Goal: Information Seeking & Learning: Check status

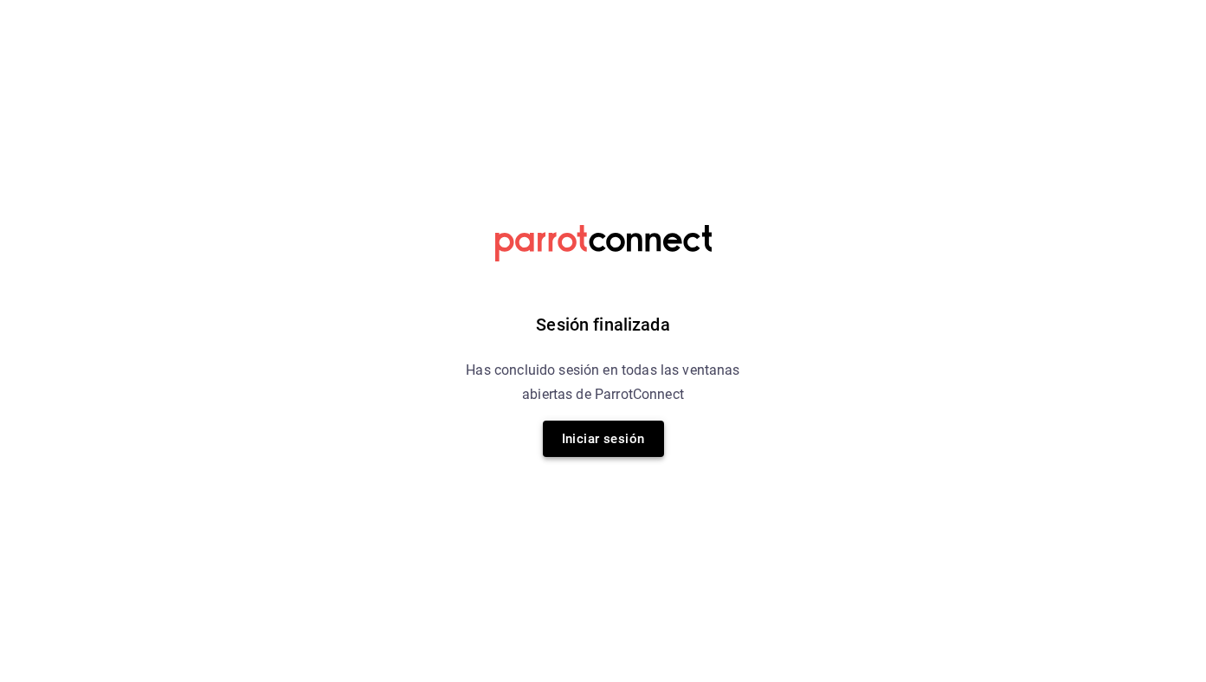
click at [601, 441] on button "Iniciar sesión" at bounding box center [603, 439] width 121 height 36
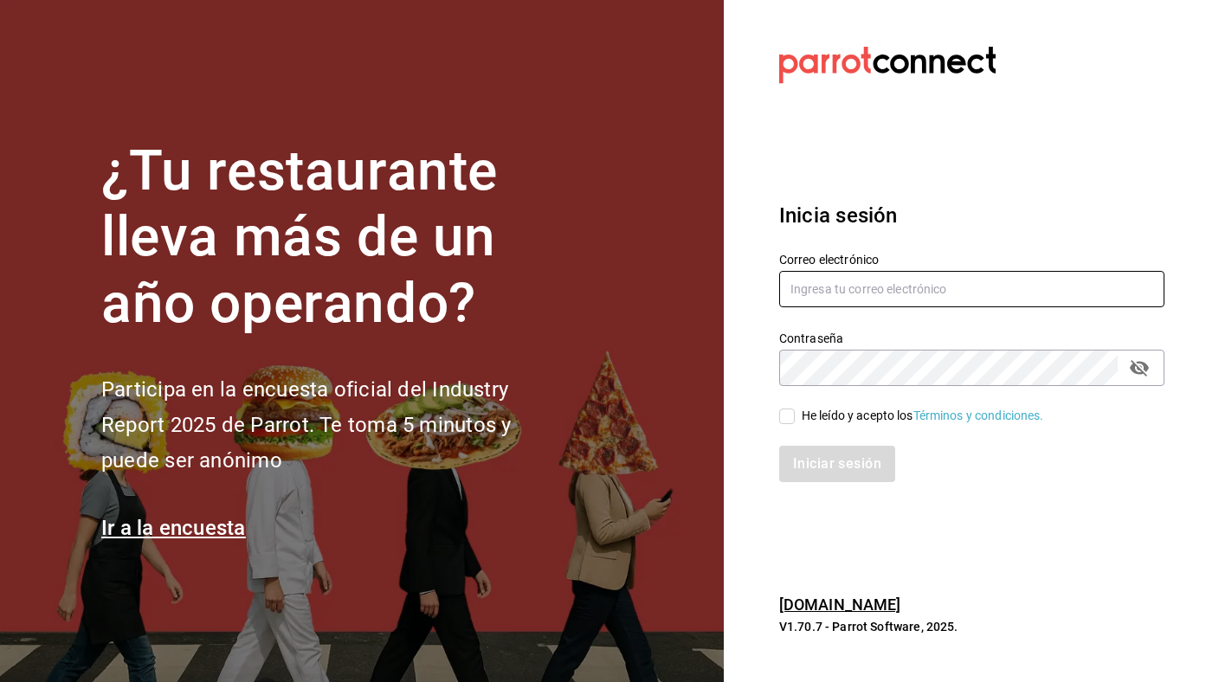
click at [868, 284] on input "text" at bounding box center [971, 289] width 385 height 36
type input "[EMAIL_ADDRESS][DOMAIN_NAME]"
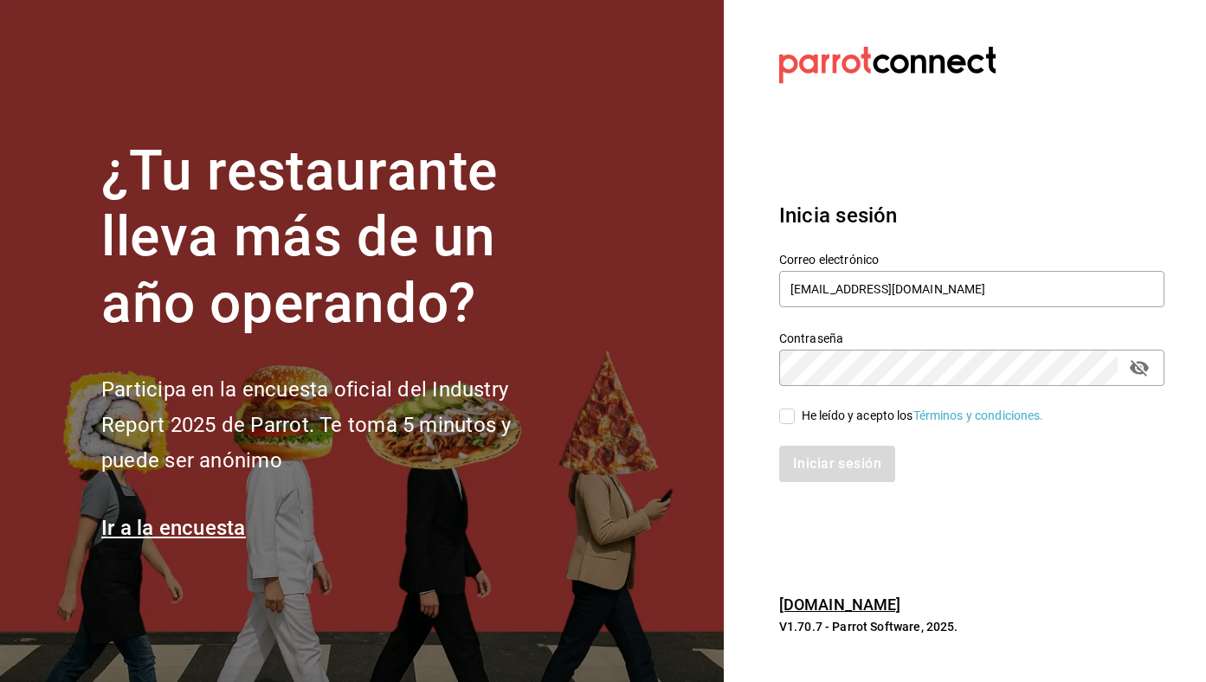
click at [868, 402] on div "He leído y acepto los Términos y condiciones." at bounding box center [961, 406] width 406 height 40
click at [857, 416] on div "He leído y acepto los Términos y condiciones." at bounding box center [923, 416] width 242 height 18
click at [795, 416] on input "He leído y acepto los Términos y condiciones." at bounding box center [787, 417] width 16 height 16
checkbox input "true"
click at [857, 474] on button "Iniciar sesión" at bounding box center [838, 464] width 118 height 36
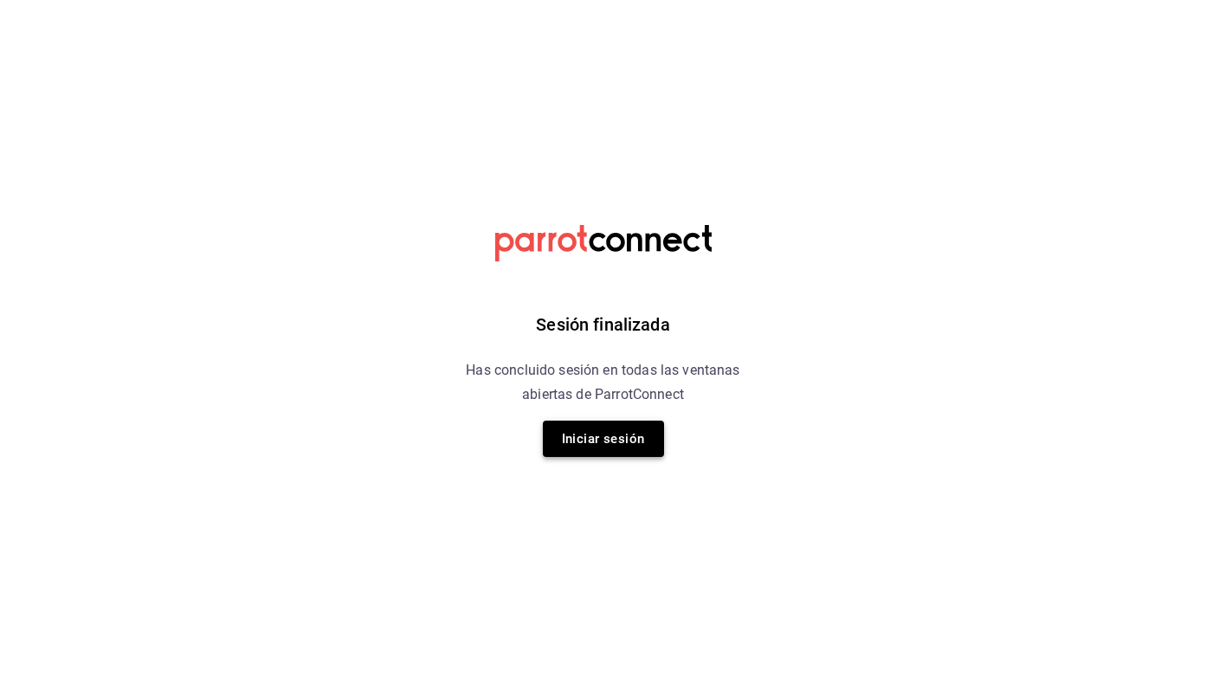
click at [584, 441] on button "Iniciar sesión" at bounding box center [603, 439] width 121 height 36
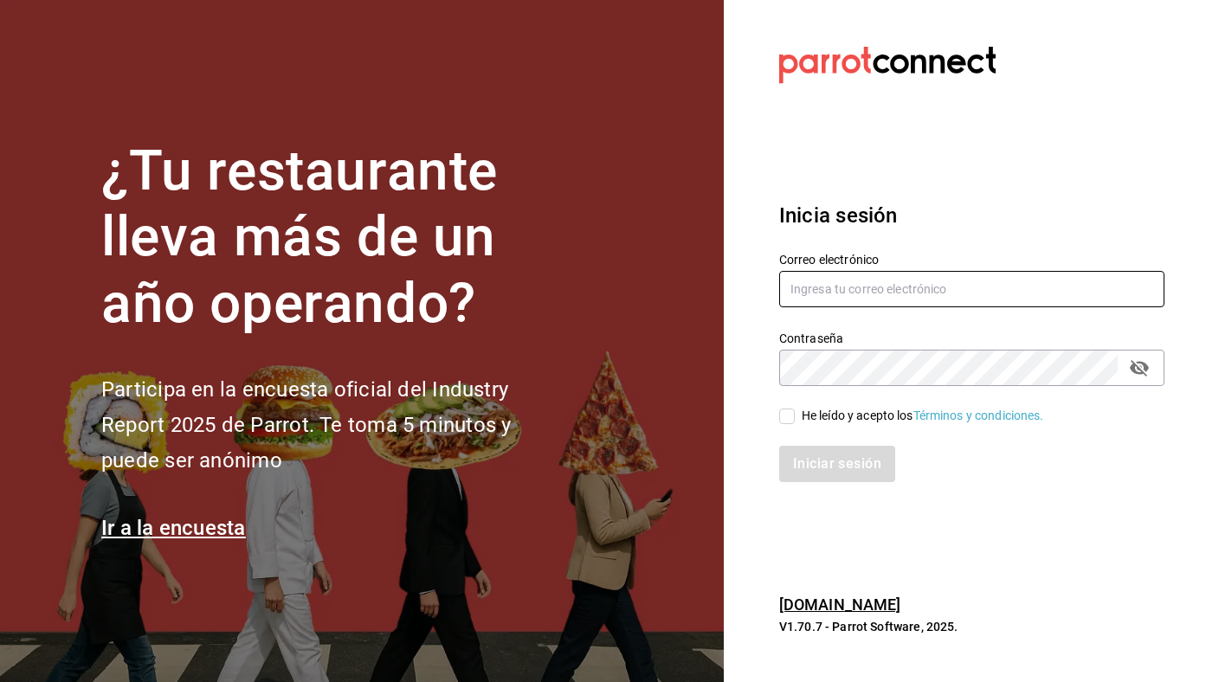
click at [874, 292] on input "text" at bounding box center [971, 289] width 385 height 36
type input "[EMAIL_ADDRESS][DOMAIN_NAME]"
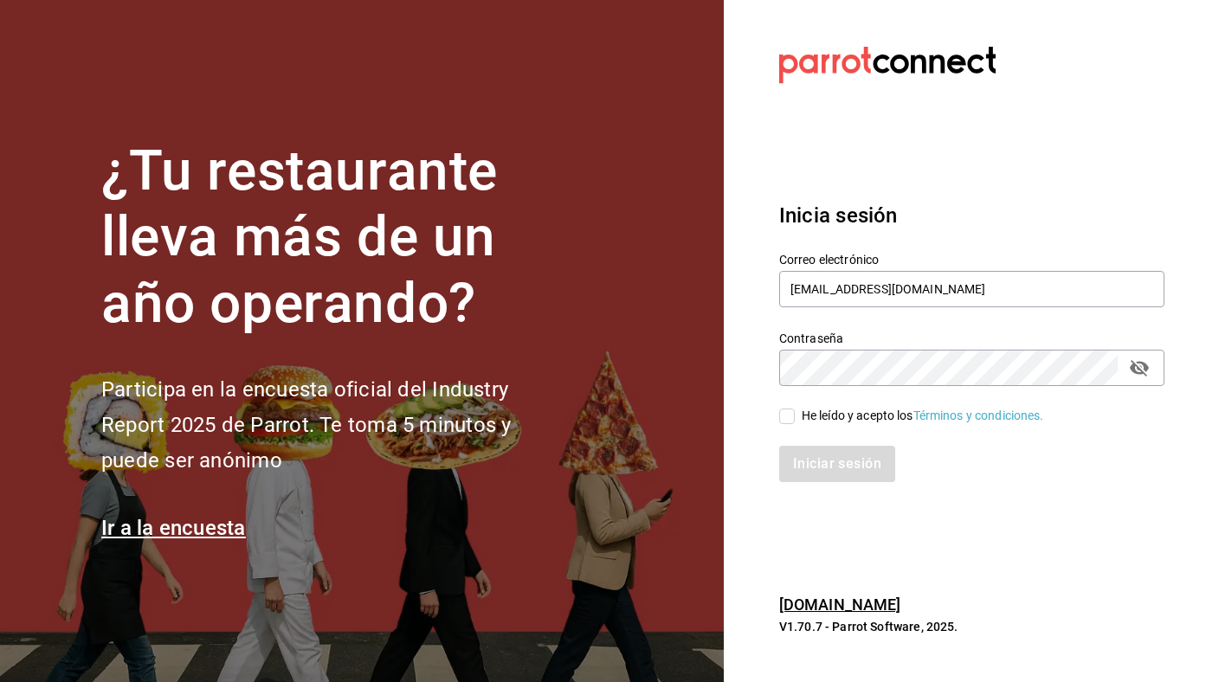
click at [806, 414] on div "He leído y acepto los Términos y condiciones." at bounding box center [923, 416] width 242 height 18
click at [795, 414] on input "He leído y acepto los Términos y condiciones." at bounding box center [787, 417] width 16 height 16
checkbox input "true"
click at [824, 476] on button "Iniciar sesión" at bounding box center [838, 464] width 118 height 36
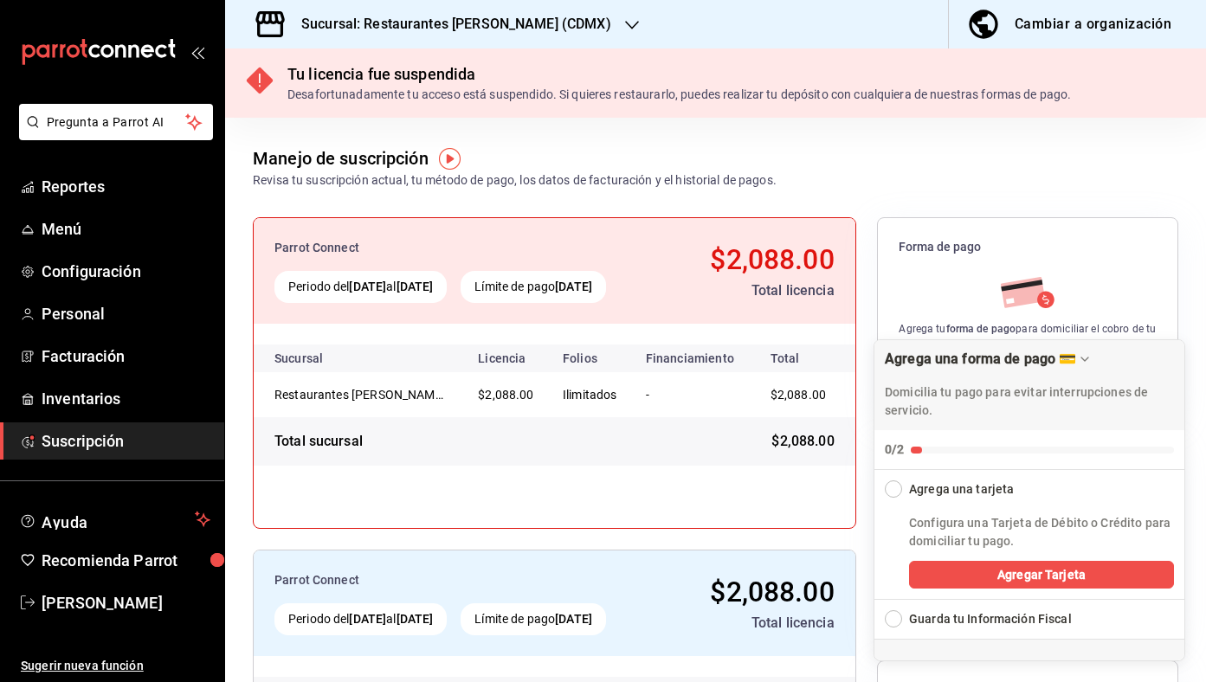
click at [433, 24] on h3 "Sucursal: Restaurantes [PERSON_NAME] (CDMX)" at bounding box center [449, 24] width 324 height 21
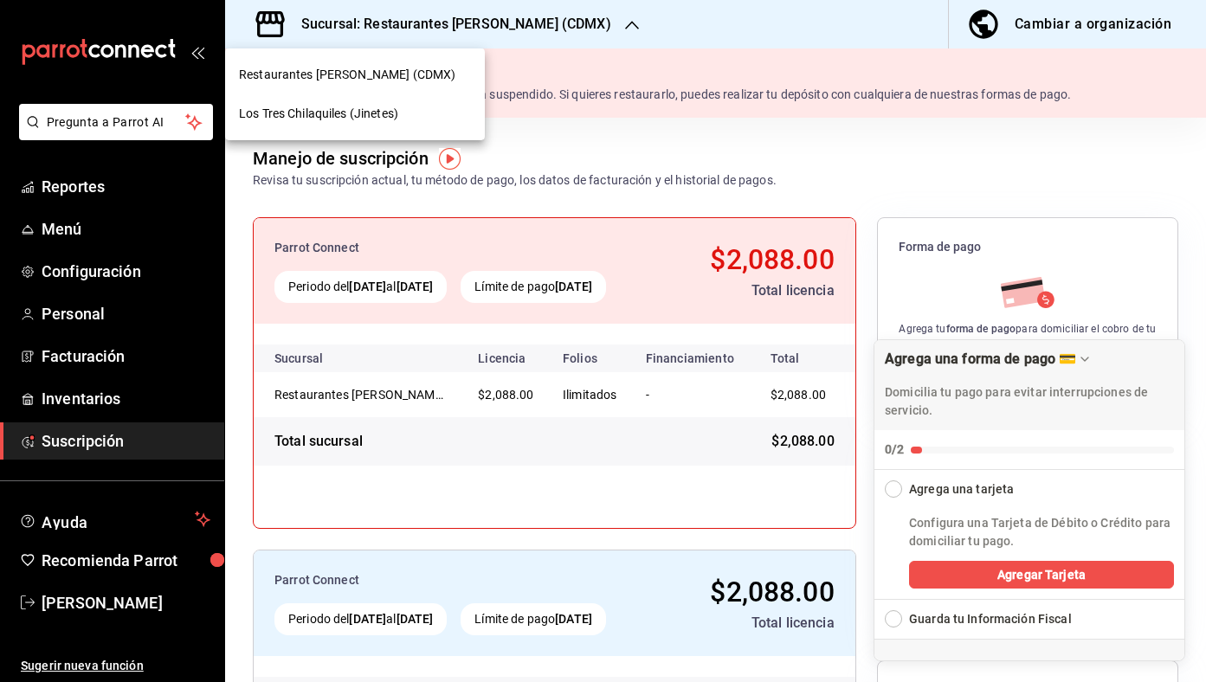
click at [422, 127] on div "Los Tres Chilaquiles (Jinetes)" at bounding box center [355, 113] width 260 height 39
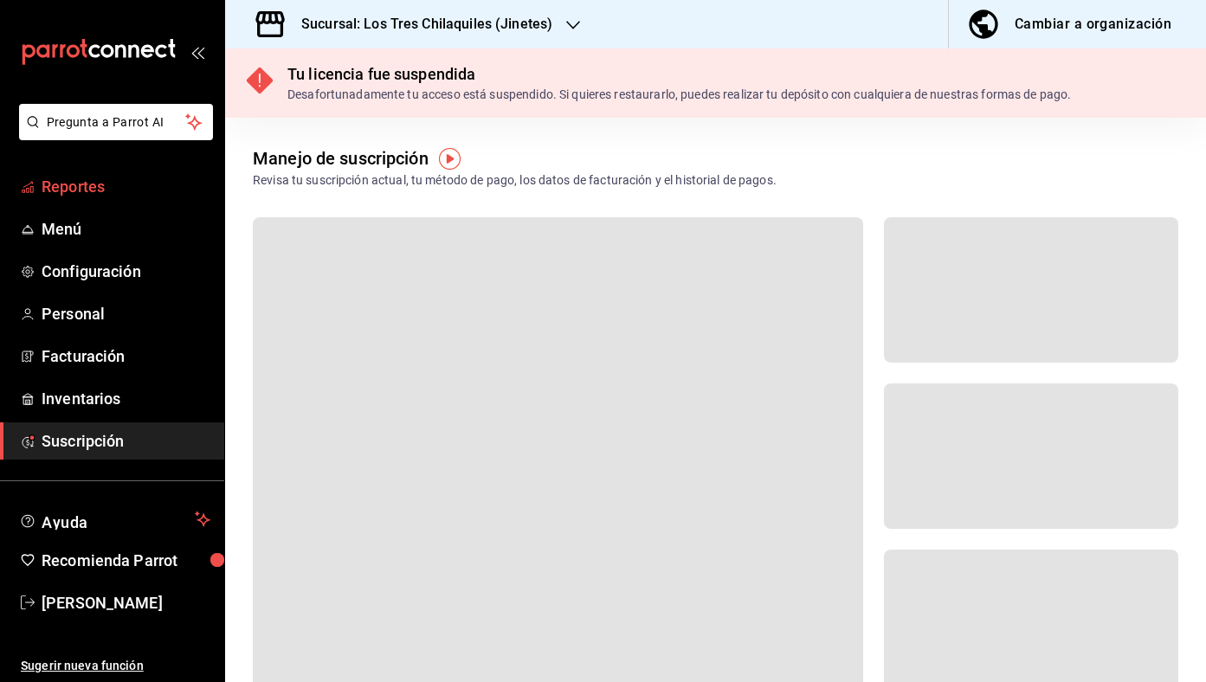
click at [105, 176] on span "Reportes" at bounding box center [126, 186] width 169 height 23
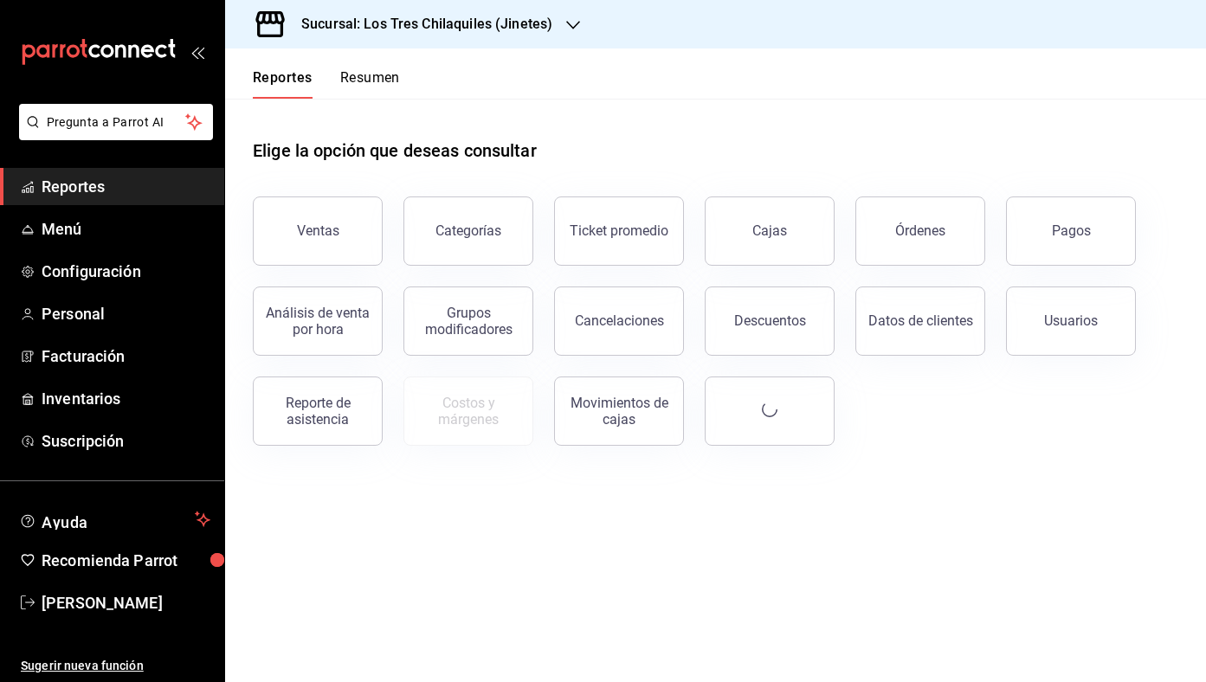
click at [376, 71] on button "Resumen" at bounding box center [370, 83] width 60 height 29
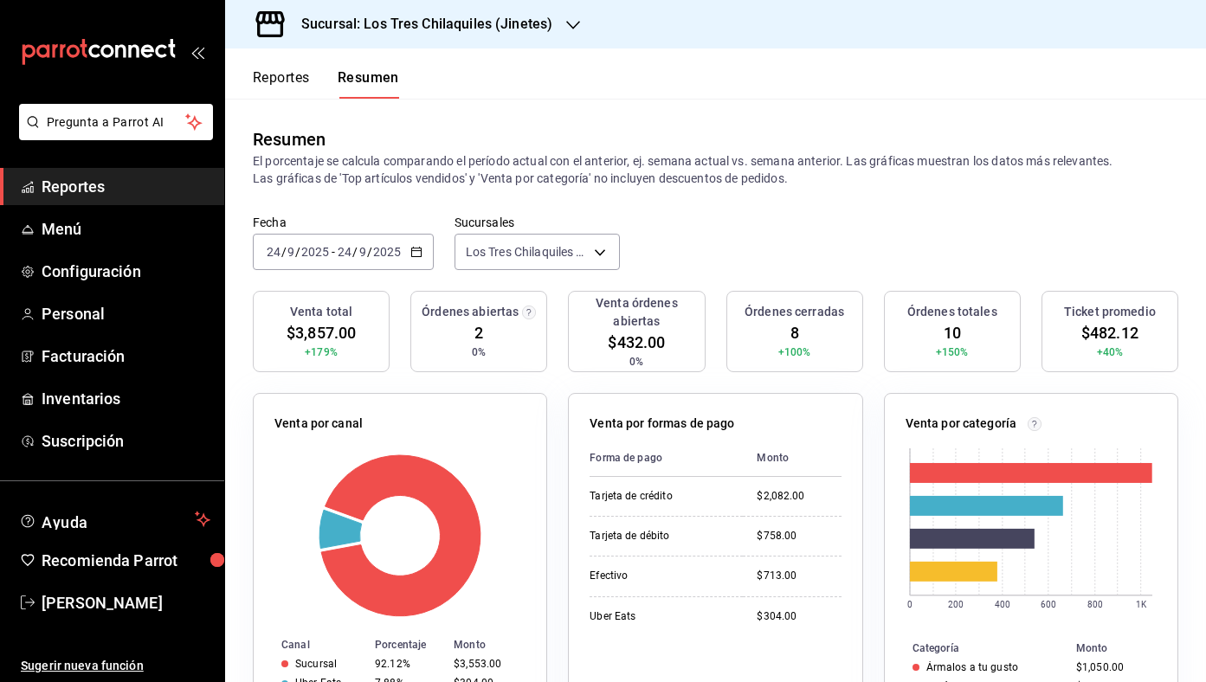
click at [304, 63] on div "Reportes Resumen" at bounding box center [312, 73] width 174 height 50
click at [293, 76] on button "Reportes" at bounding box center [281, 83] width 57 height 29
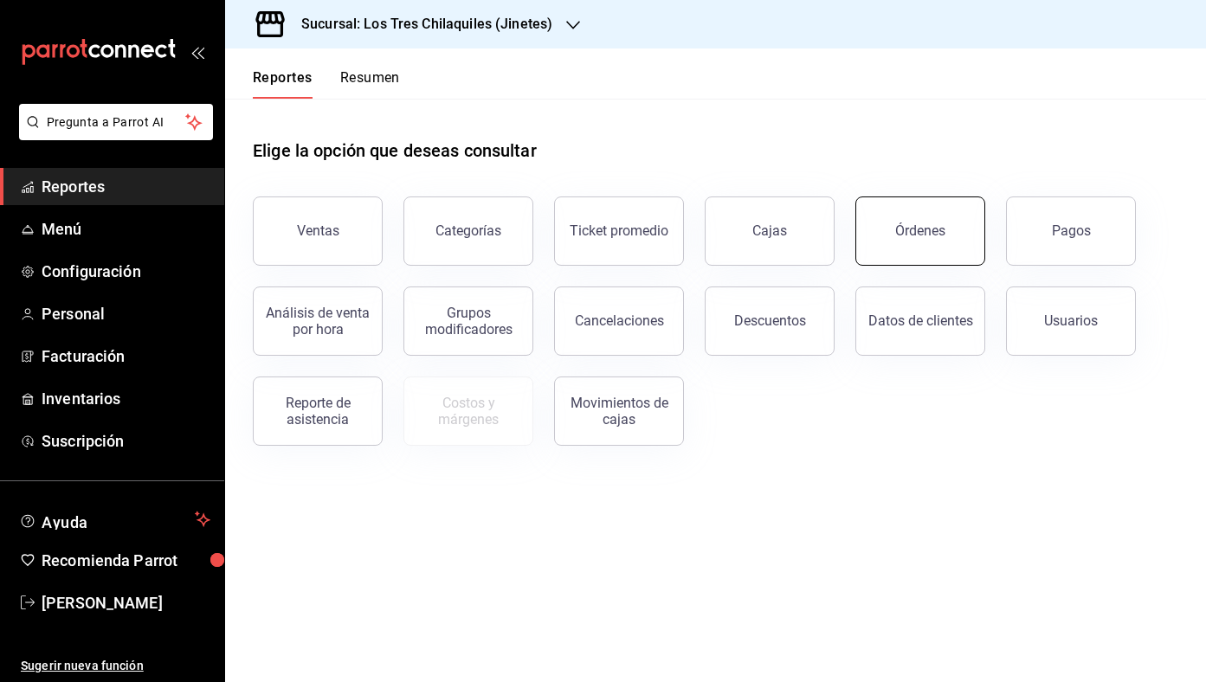
click at [952, 233] on button "Órdenes" at bounding box center [920, 231] width 130 height 69
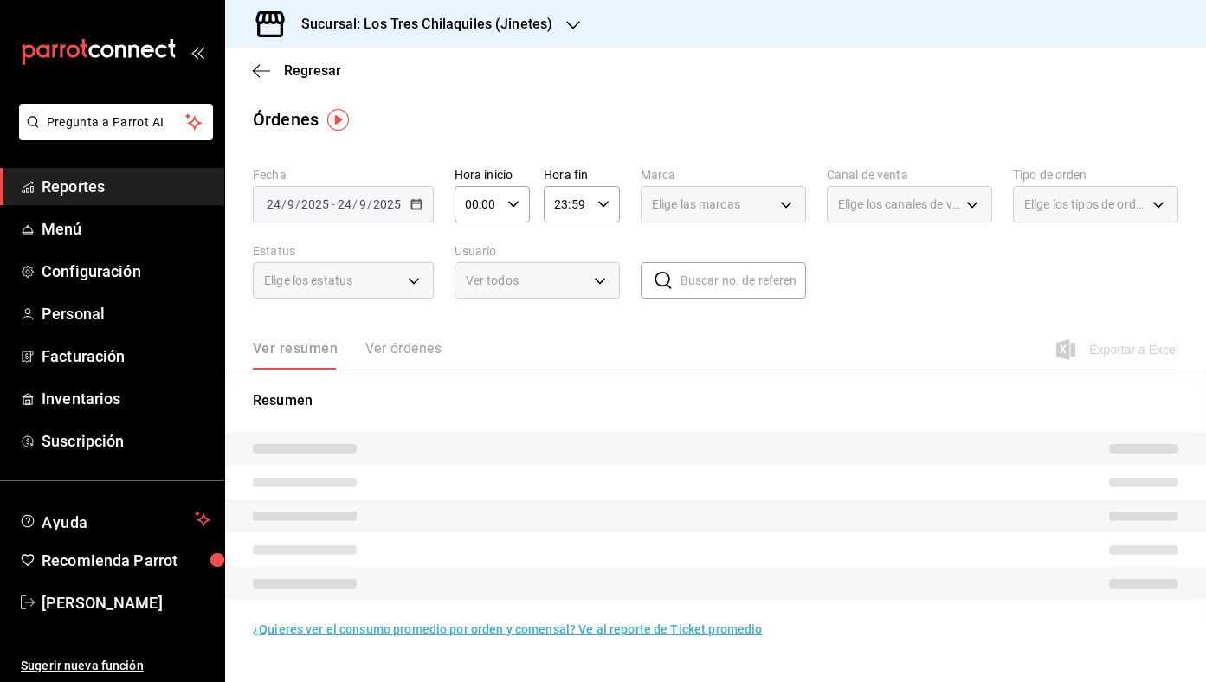
click at [1060, 191] on div "Elige los tipos de orden" at bounding box center [1095, 204] width 165 height 36
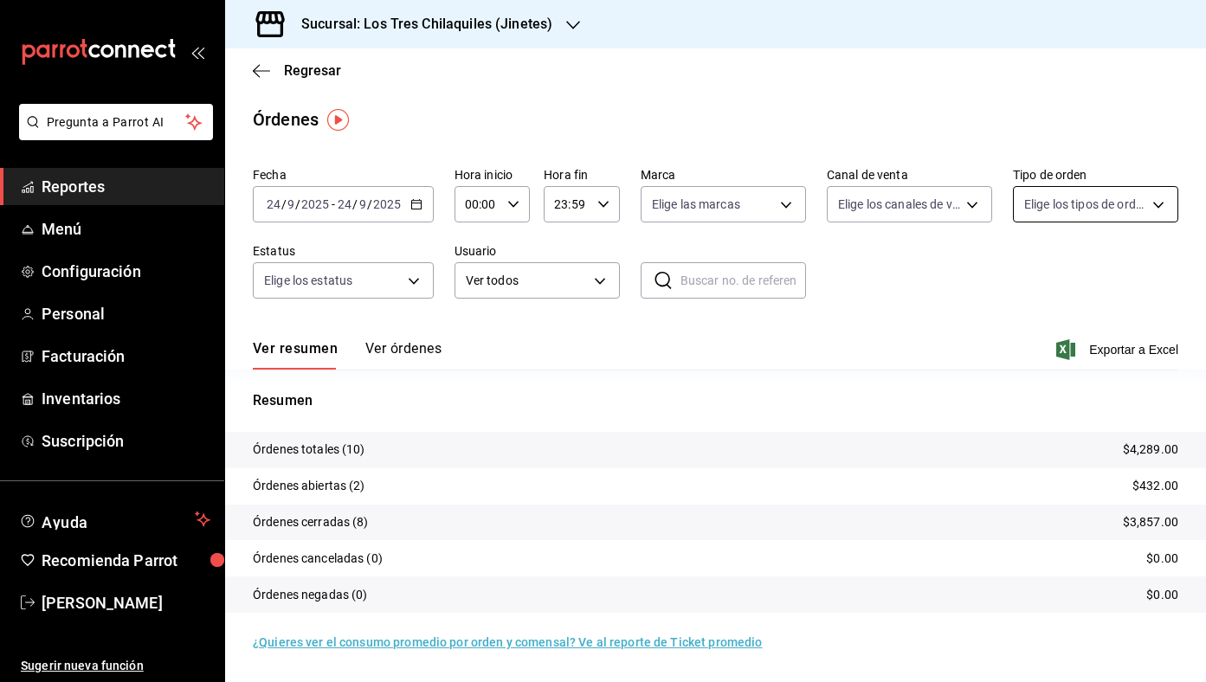
click at [1092, 214] on body "Pregunta a Parrot AI Reportes Menú Configuración Personal Facturación Inventari…" at bounding box center [603, 341] width 1206 height 682
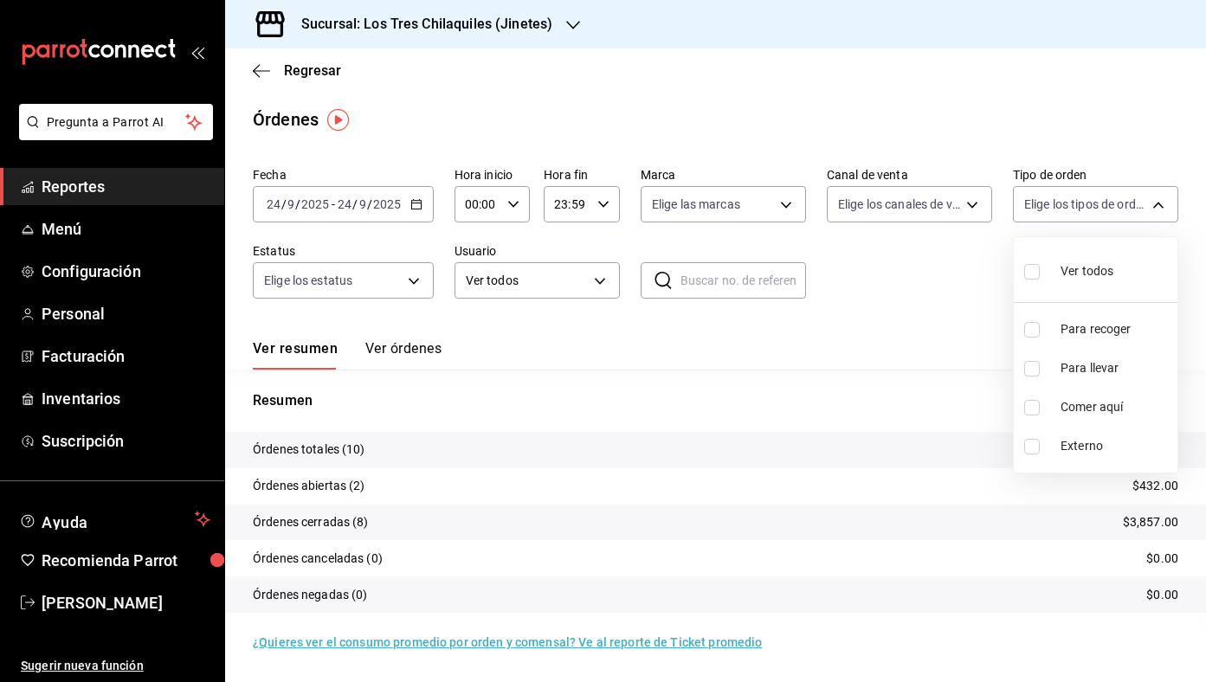
click at [1090, 402] on span "Comer aquí" at bounding box center [1115, 407] width 110 height 18
type input "56f71dbc-c776-499c-b0d1-bf469380f4b3"
checkbox input "true"
click at [940, 312] on div at bounding box center [603, 341] width 1206 height 682
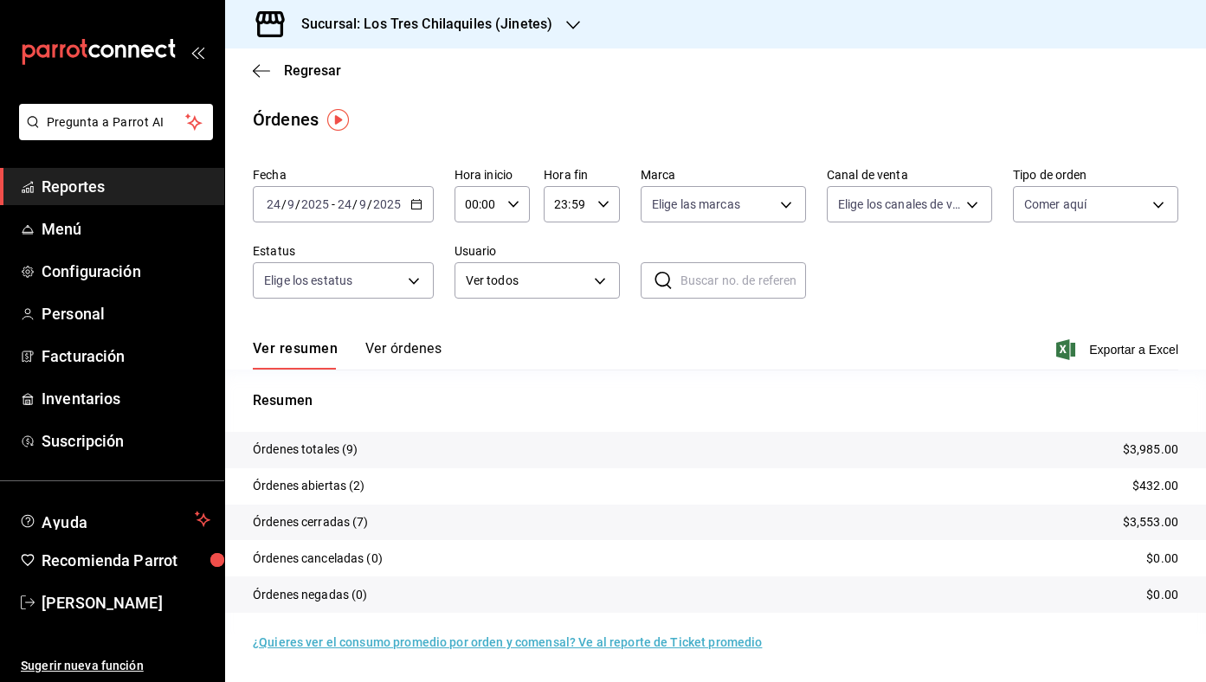
click at [425, 209] on div "2025-09-24 24 / 9 / 2025 - 2025-09-24 24 / 9 / 2025" at bounding box center [343, 204] width 181 height 36
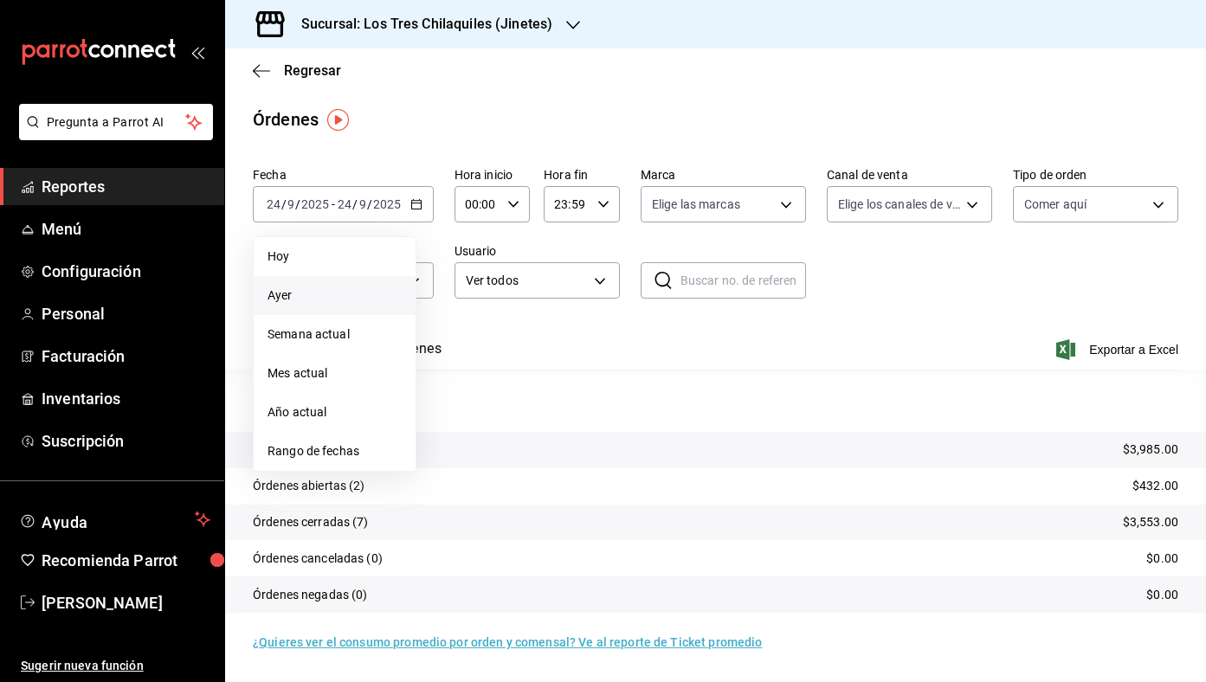
click at [355, 293] on span "Ayer" at bounding box center [334, 296] width 134 height 18
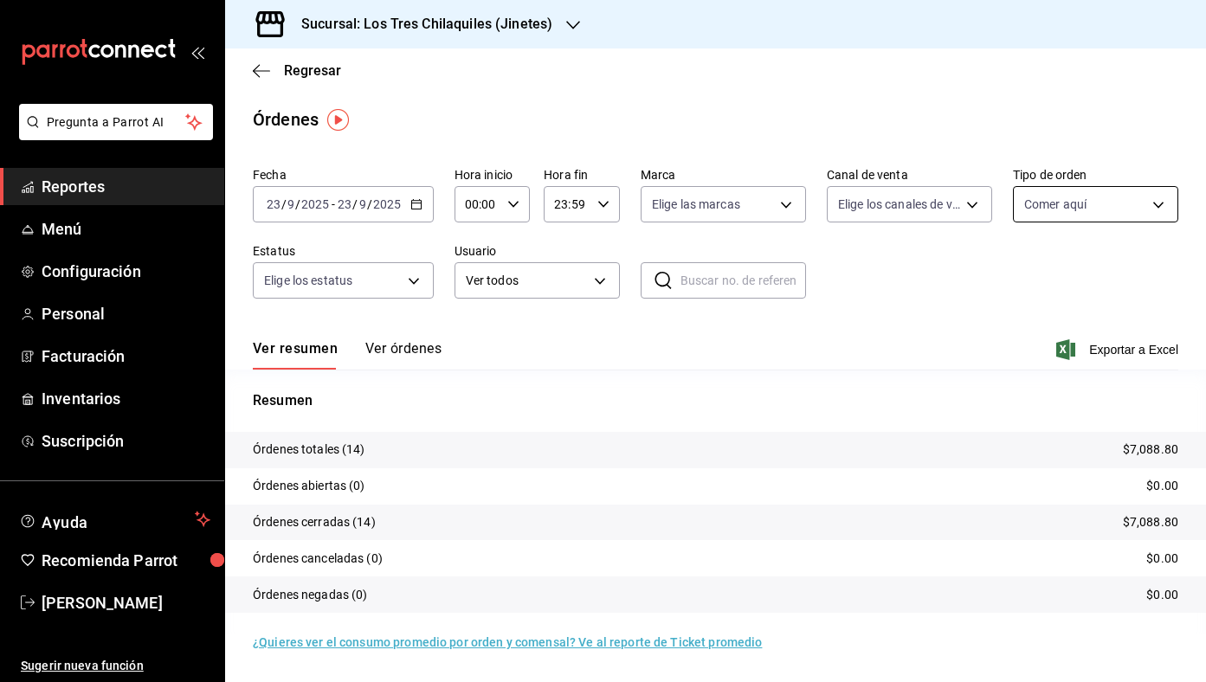
click at [1041, 198] on body "Pregunta a Parrot AI Reportes Menú Configuración Personal Facturación Inventari…" at bounding box center [603, 341] width 1206 height 682
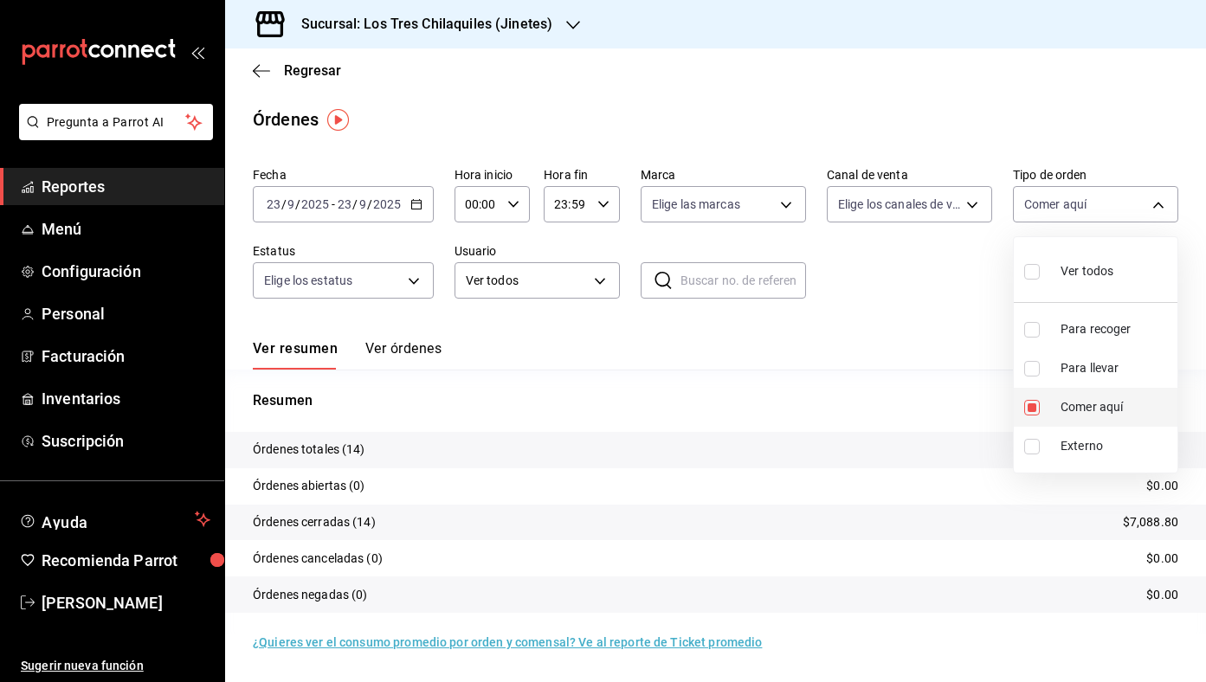
click at [1097, 401] on span "Comer aquí" at bounding box center [1115, 407] width 110 height 18
checkbox input "false"
click at [1088, 404] on span "Comer aquí" at bounding box center [1115, 407] width 110 height 18
type input "56f71dbc-c776-499c-b0d1-bf469380f4b3"
checkbox input "true"
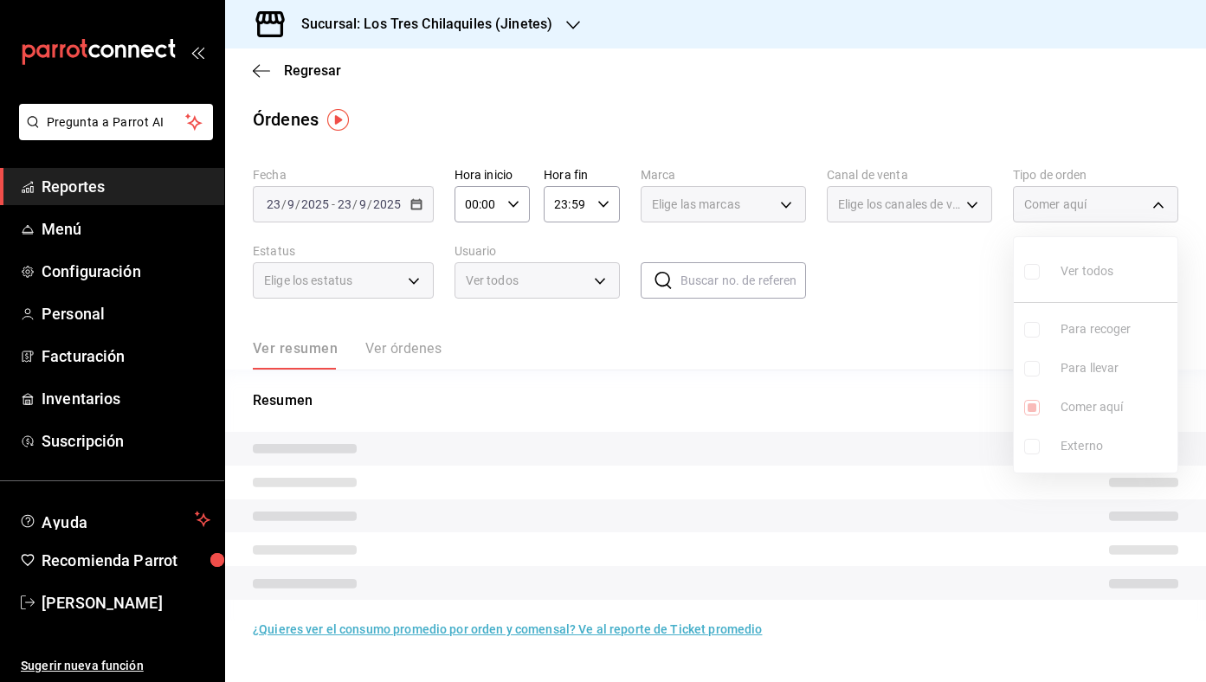
click at [884, 338] on div at bounding box center [603, 341] width 1206 height 682
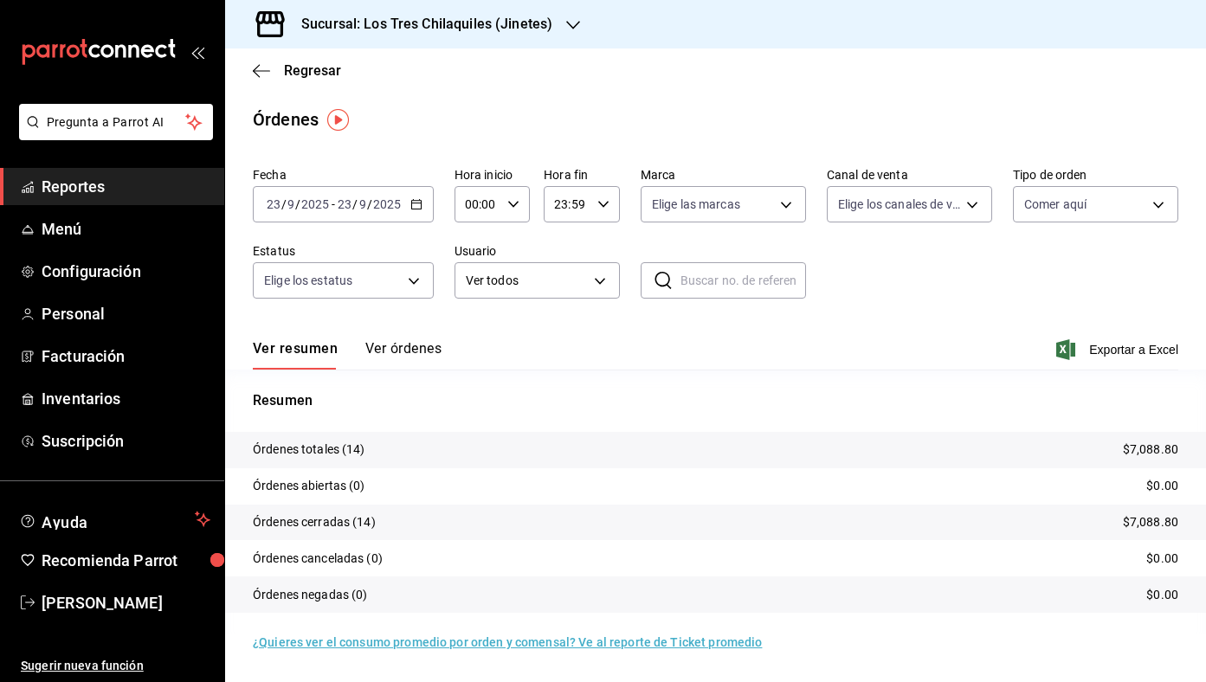
click at [417, 199] on icon "button" at bounding box center [416, 204] width 12 height 12
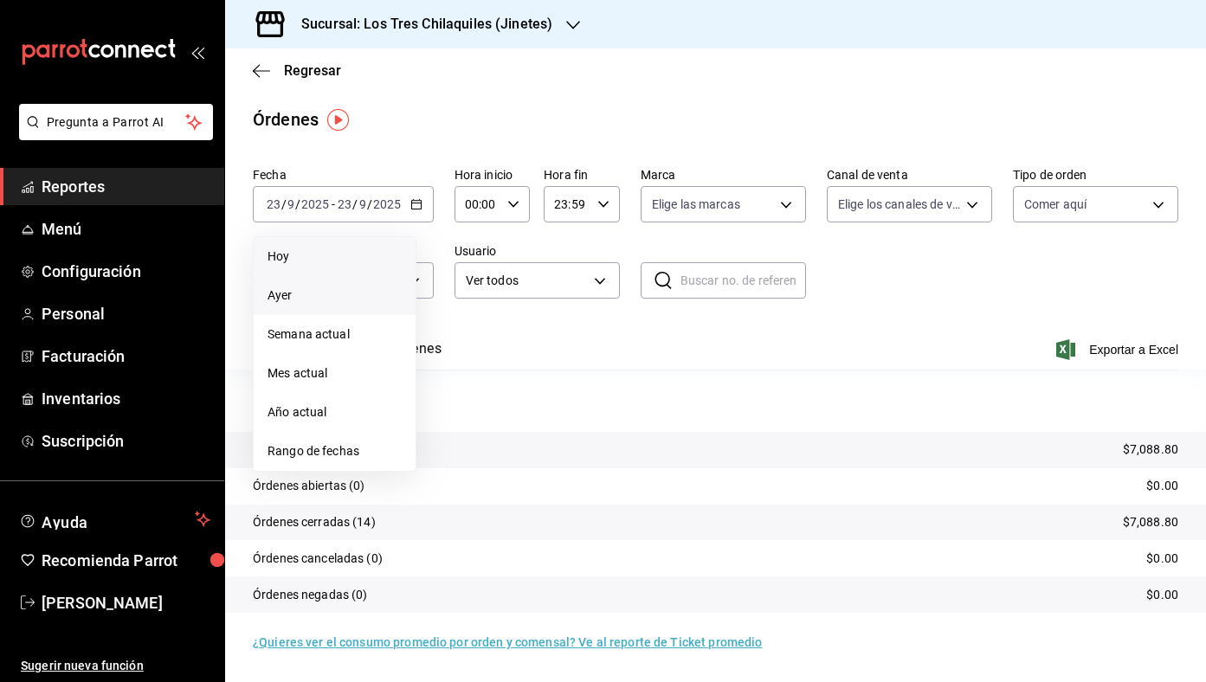
click at [354, 265] on span "Hoy" at bounding box center [334, 257] width 134 height 18
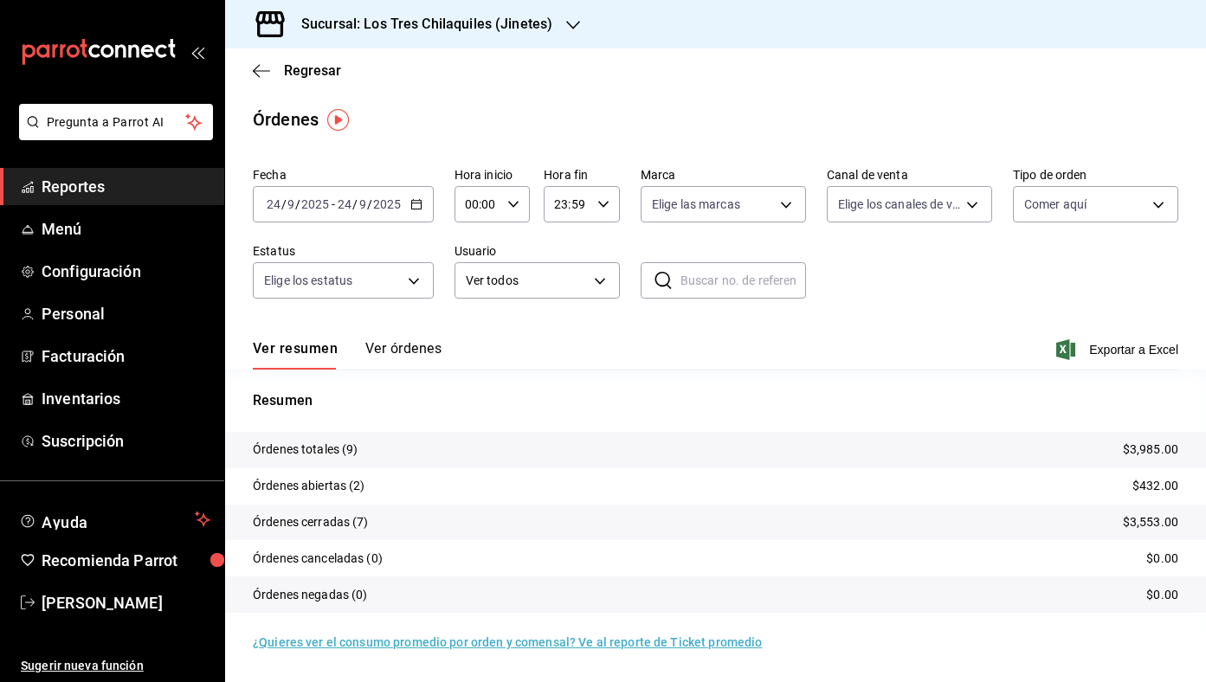
click at [693, 329] on div "Ver resumen Ver órdenes Exportar a Excel" at bounding box center [715, 344] width 925 height 50
click at [329, 78] on span "Regresar" at bounding box center [312, 70] width 57 height 16
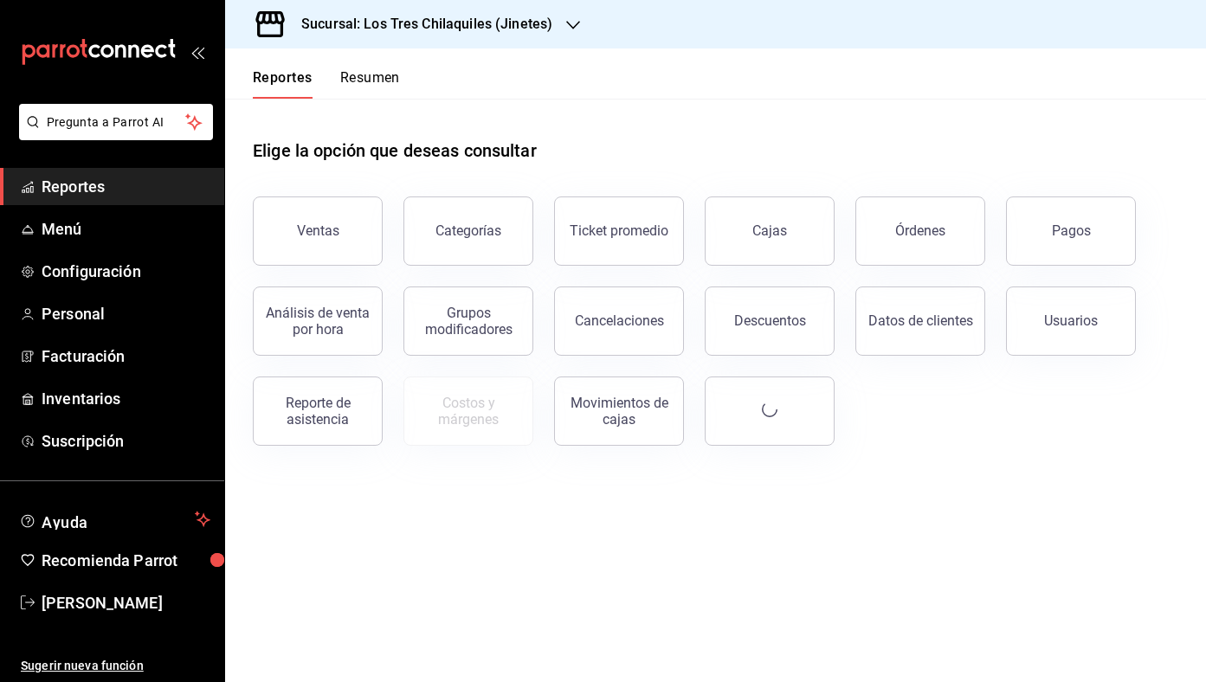
click at [392, 110] on div "Elige la opción que deseas consultar" at bounding box center [715, 137] width 925 height 77
click at [390, 104] on div "Elige la opción que deseas consultar" at bounding box center [715, 137] width 925 height 77
click at [386, 102] on div "Elige la opción que deseas consultar" at bounding box center [715, 137] width 925 height 77
click at [376, 87] on button "Resumen" at bounding box center [370, 83] width 60 height 29
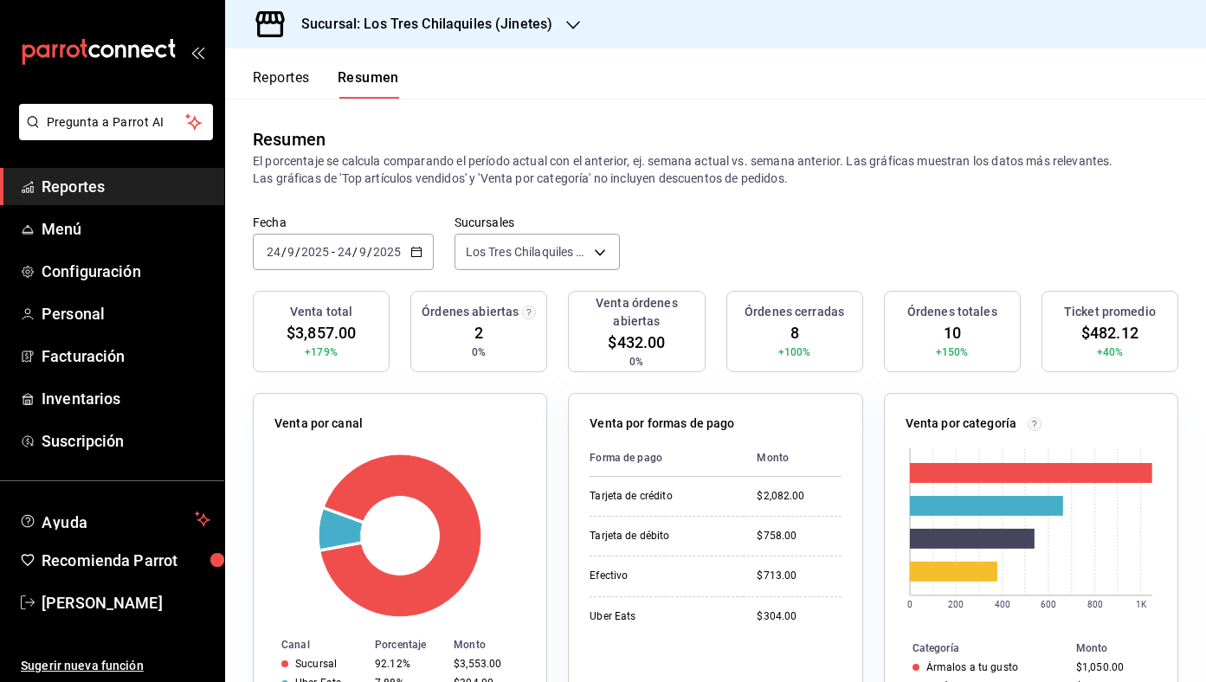
click at [411, 251] on icon "button" at bounding box center [416, 252] width 12 height 12
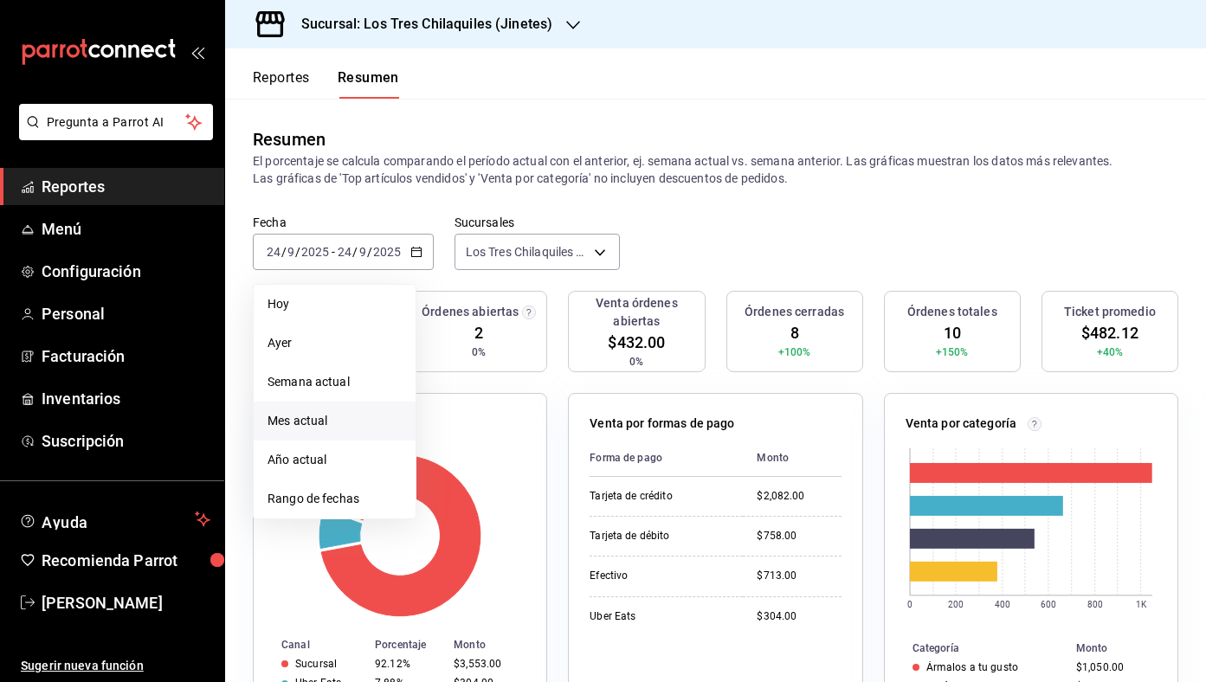
click at [378, 426] on span "Mes actual" at bounding box center [334, 421] width 134 height 18
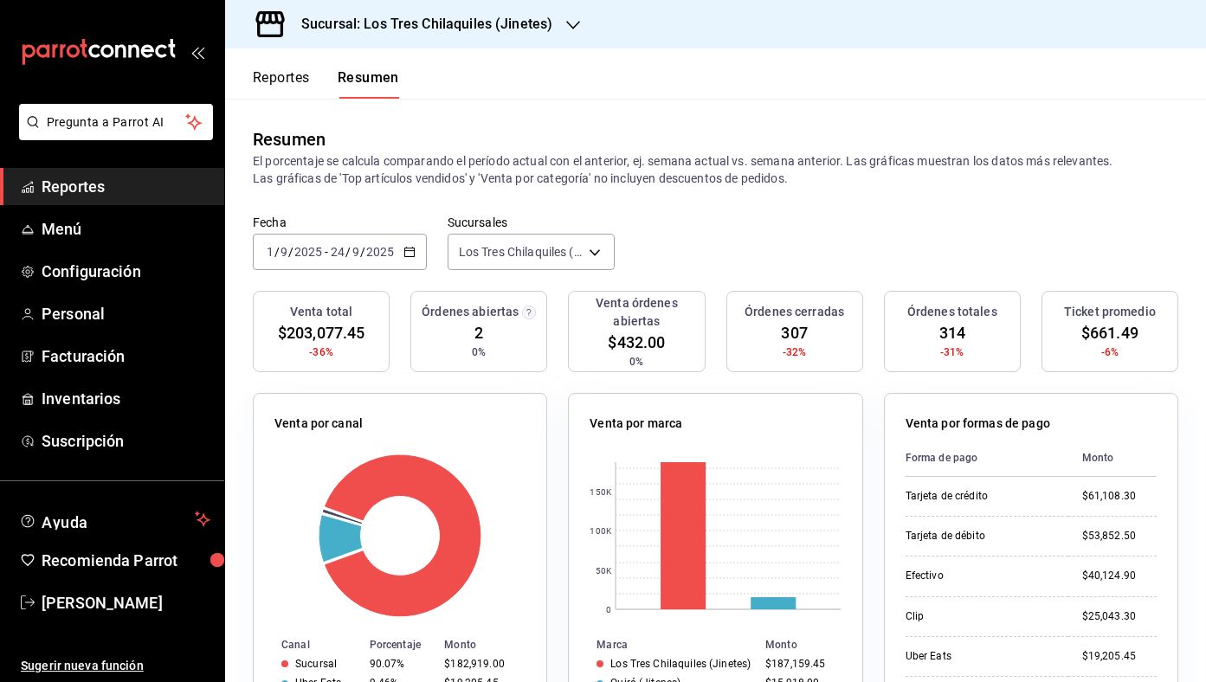
click at [288, 69] on button "Reportes" at bounding box center [281, 83] width 57 height 29
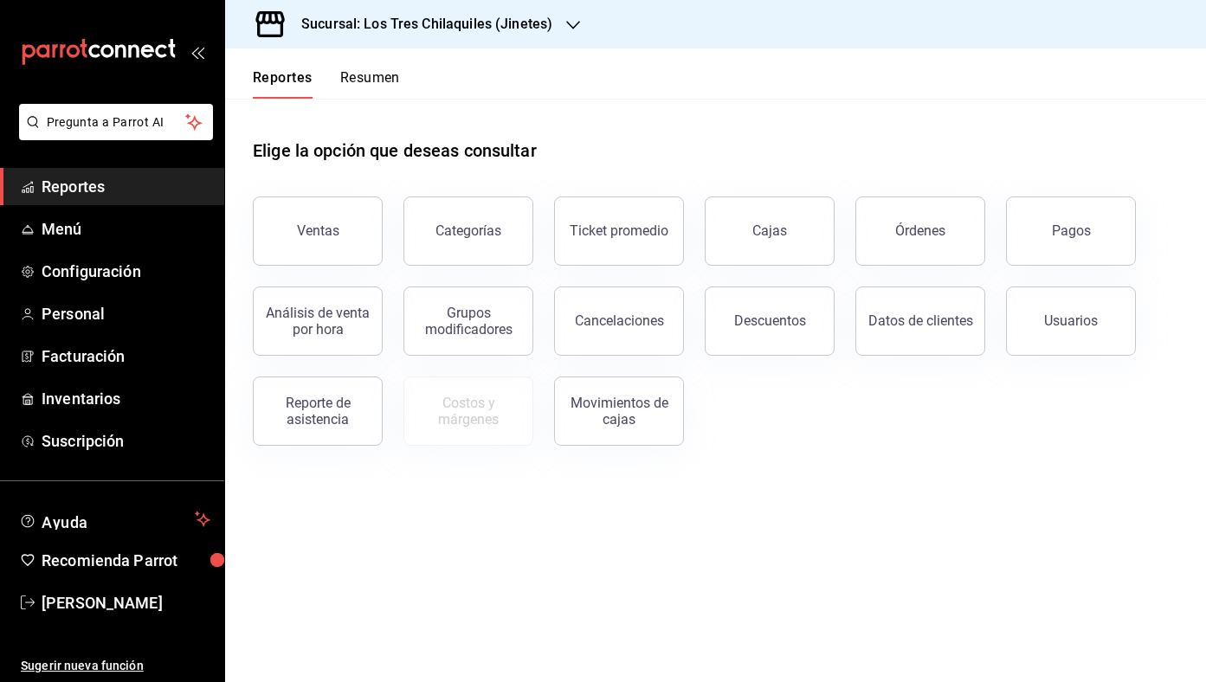
click at [371, 81] on button "Resumen" at bounding box center [370, 83] width 60 height 29
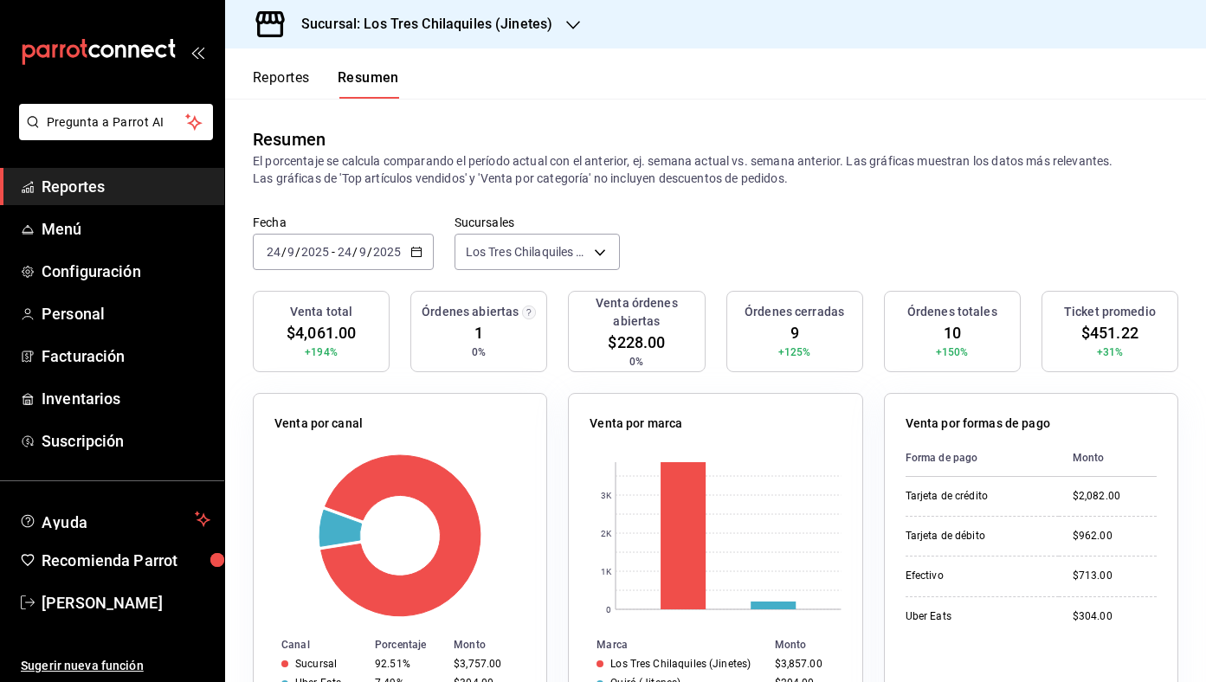
click at [264, 80] on button "Reportes" at bounding box center [281, 83] width 57 height 29
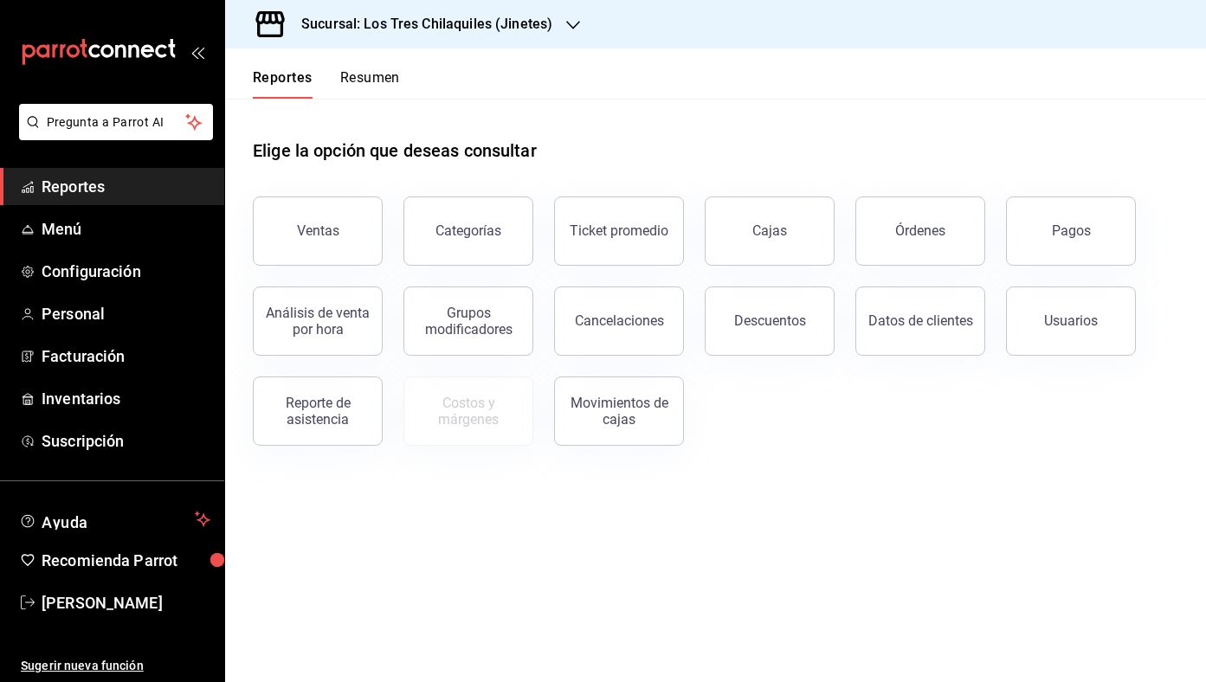
click at [348, 74] on button "Resumen" at bounding box center [370, 83] width 60 height 29
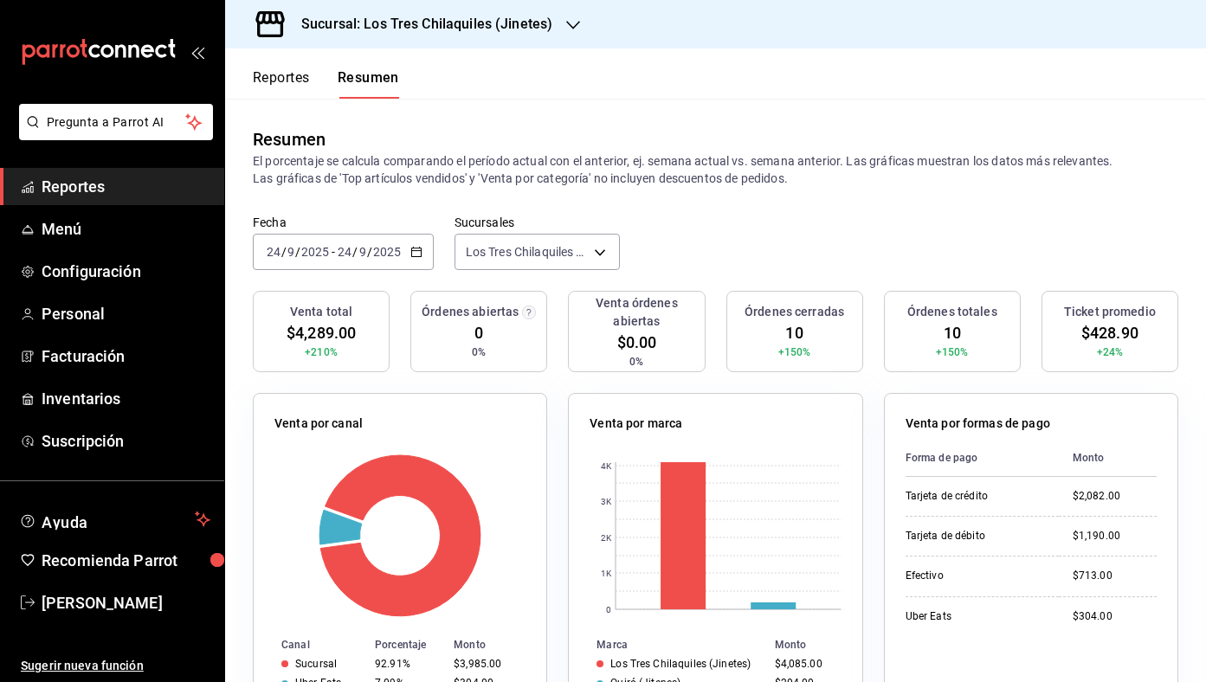
click at [423, 270] on div "Fecha 2025-09-24 24 / 9 / 2025 - 2025-09-24 24 / 9 / 2025 Sucursales Los Tres C…" at bounding box center [715, 253] width 981 height 76
click at [422, 266] on div "2025-09-24 24 / 9 / 2025 - 2025-09-24 24 / 9 / 2025" at bounding box center [343, 252] width 181 height 36
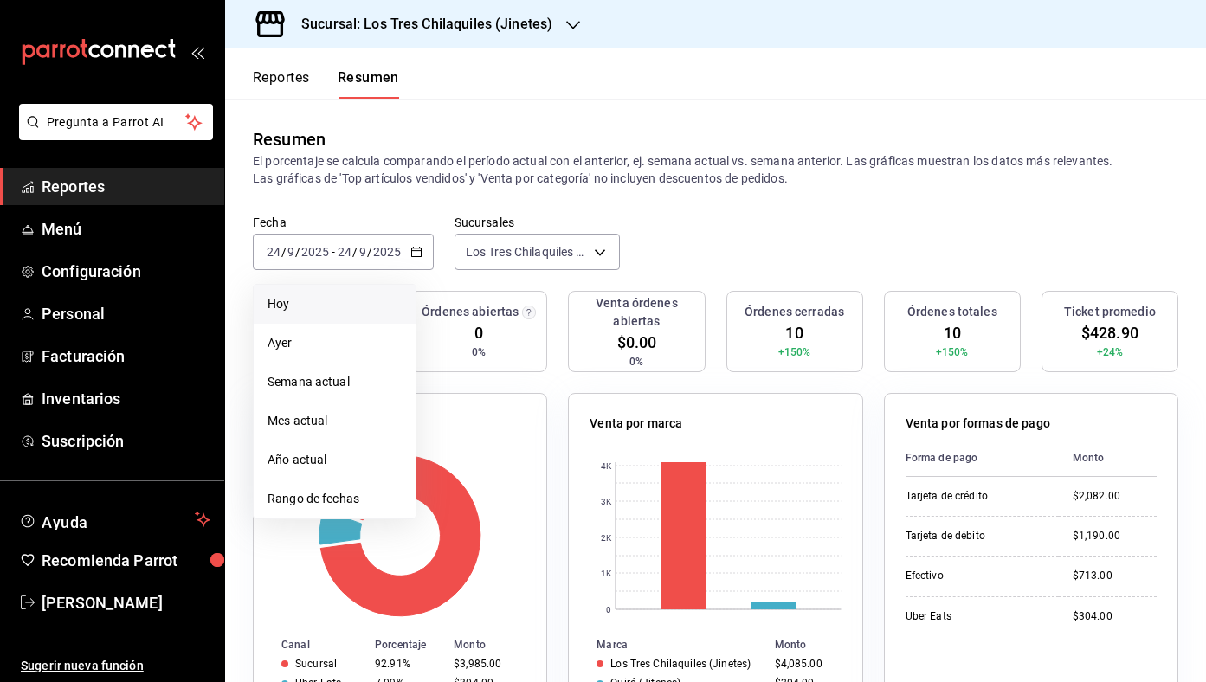
click at [330, 316] on li "Hoy" at bounding box center [335, 304] width 162 height 39
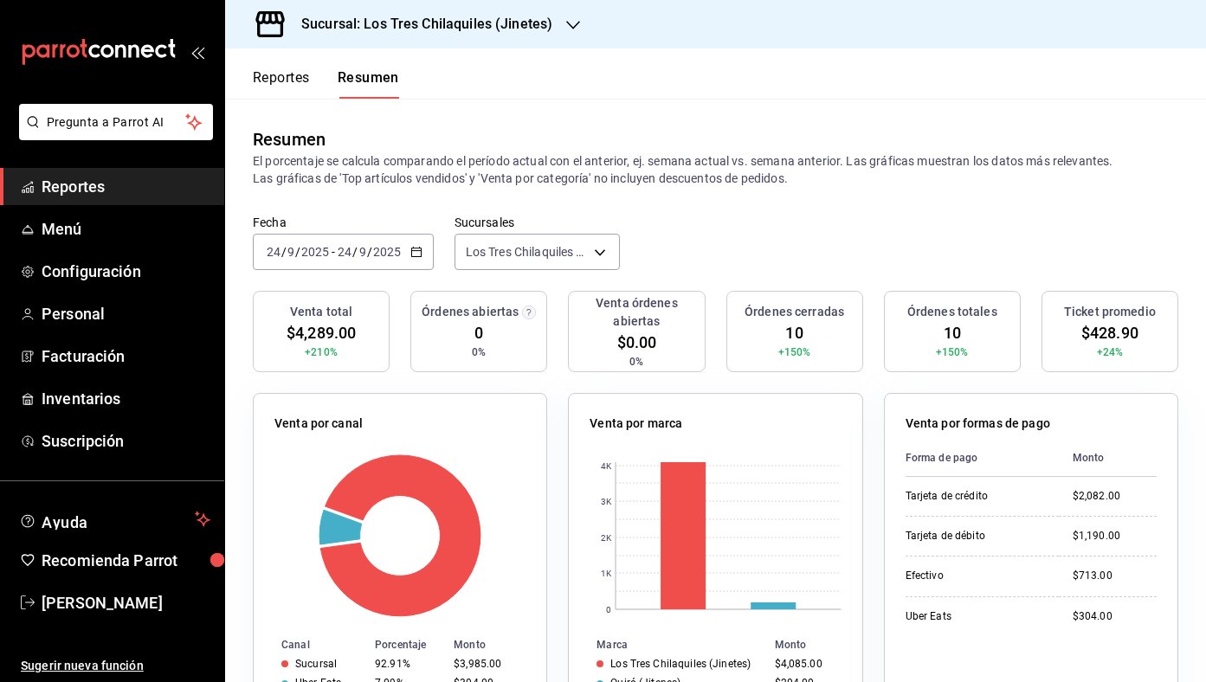
click at [415, 247] on icon "button" at bounding box center [416, 252] width 12 height 12
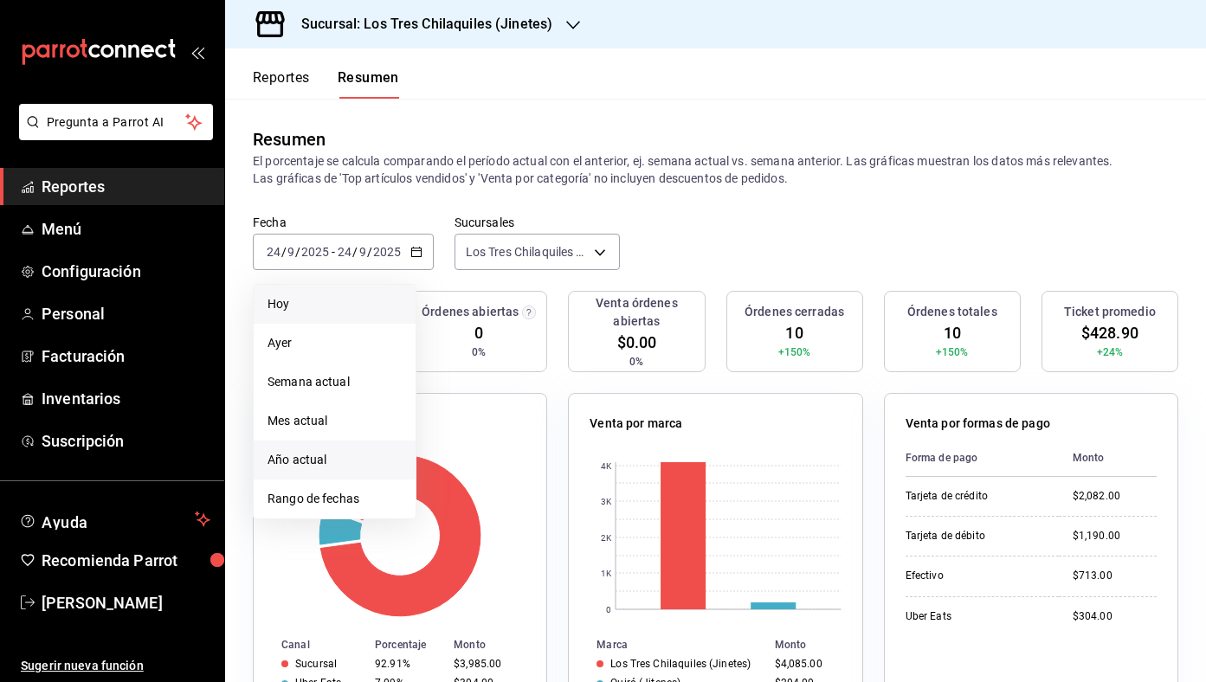
click at [335, 446] on li "Año actual" at bounding box center [335, 460] width 162 height 39
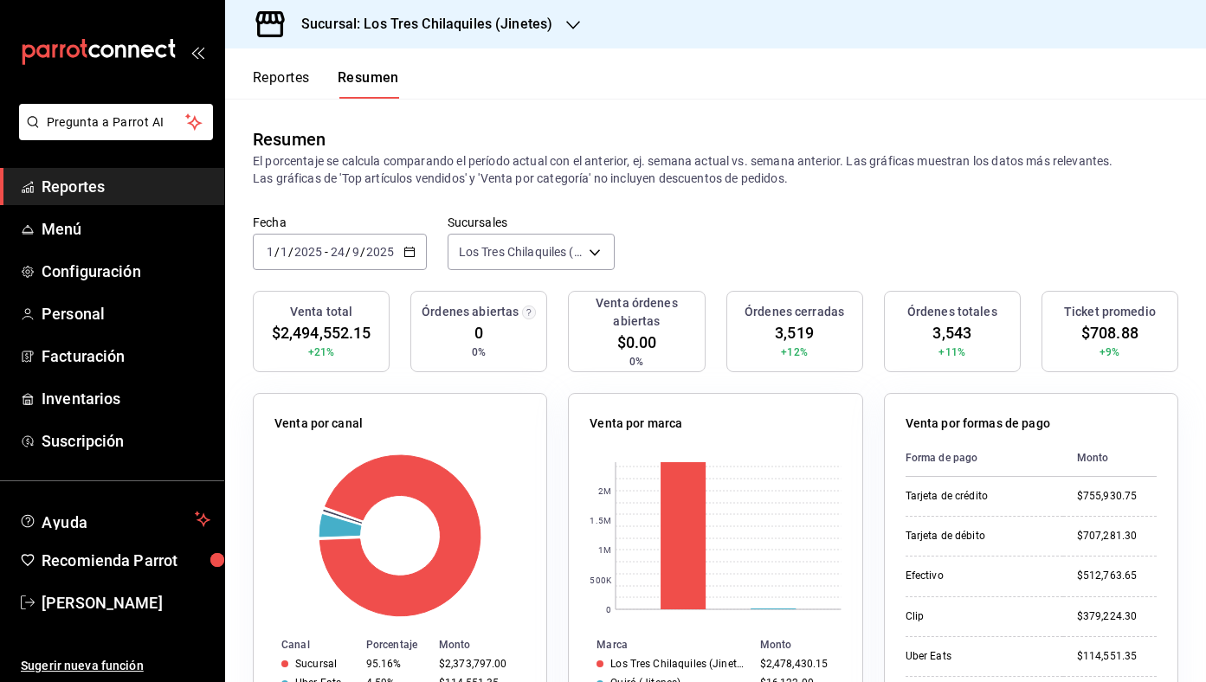
click at [293, 77] on button "Reportes" at bounding box center [281, 83] width 57 height 29
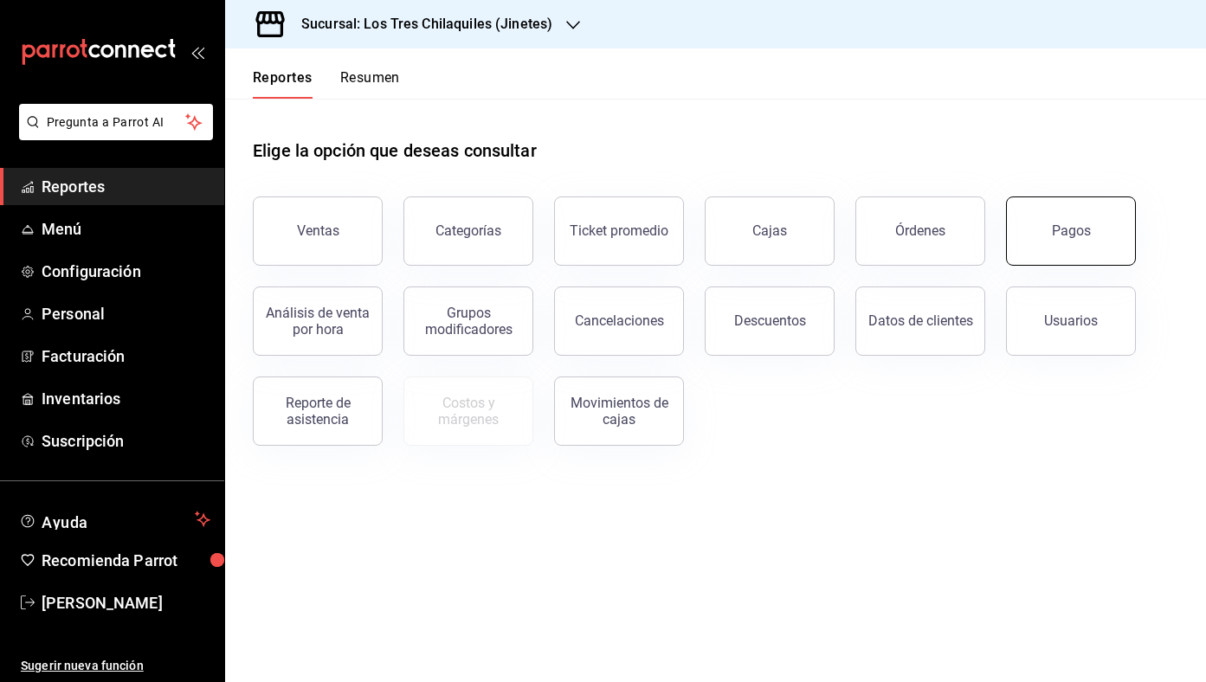
click at [1100, 253] on button "Pagos" at bounding box center [1071, 231] width 130 height 69
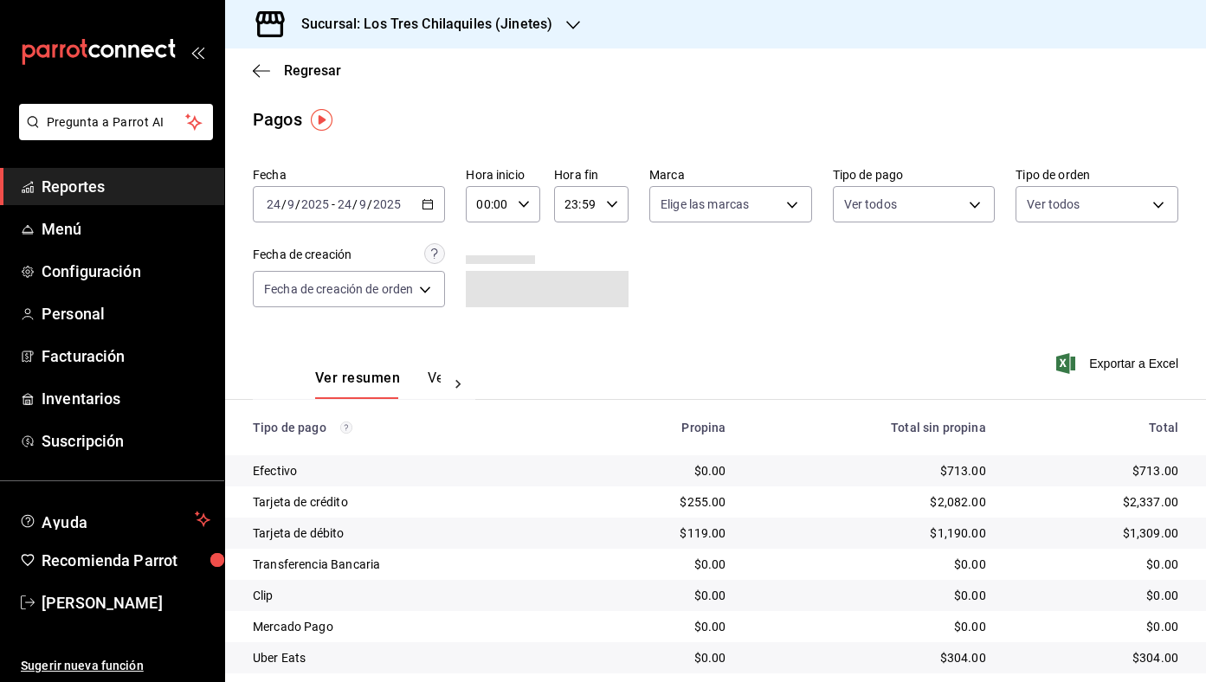
click at [1043, 224] on div "Fecha 2025-09-24 24 / 9 / 2025 - 2025-09-24 24 / 9 / 2025 Hora inicio 00:00 Hor…" at bounding box center [715, 244] width 925 height 168
click at [1051, 211] on body "Pregunta a Parrot AI Reportes Menú Configuración Personal Facturación Inventari…" at bounding box center [603, 341] width 1206 height 682
click at [1026, 394] on li "Comer aquí" at bounding box center [1097, 407] width 160 height 39
type input "56f71dbc-c776-499c-b0d1-bf469380f4b3"
checkbox input "true"
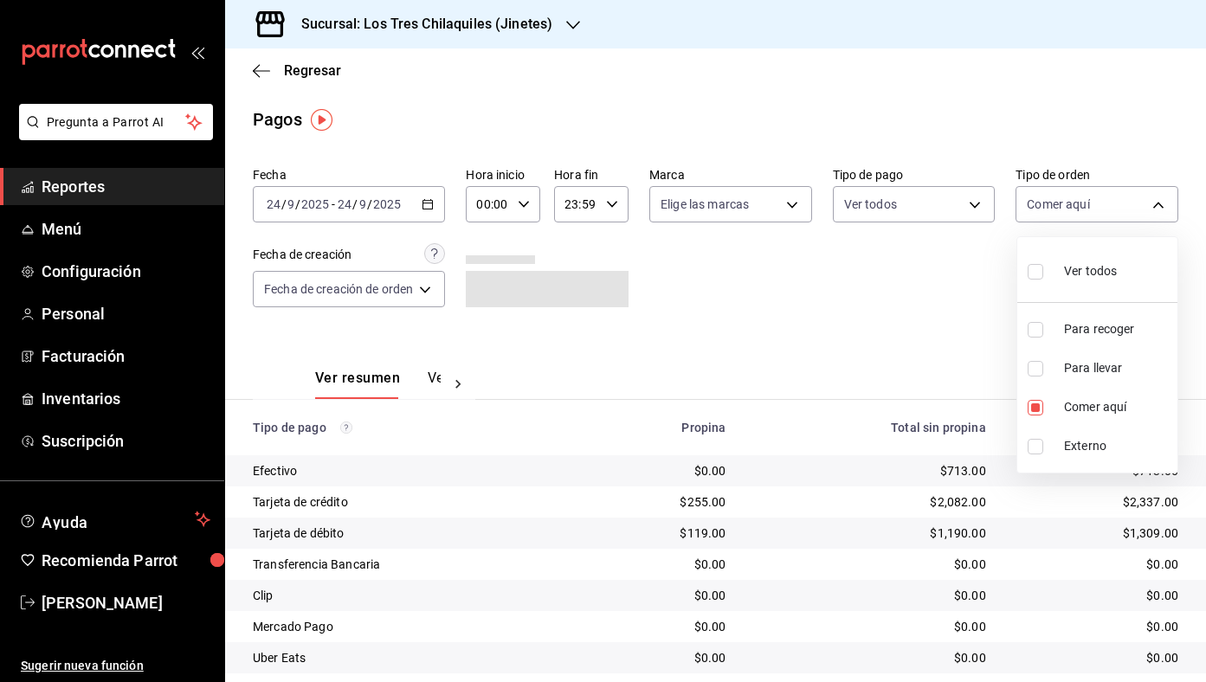
click at [763, 284] on div at bounding box center [603, 341] width 1206 height 682
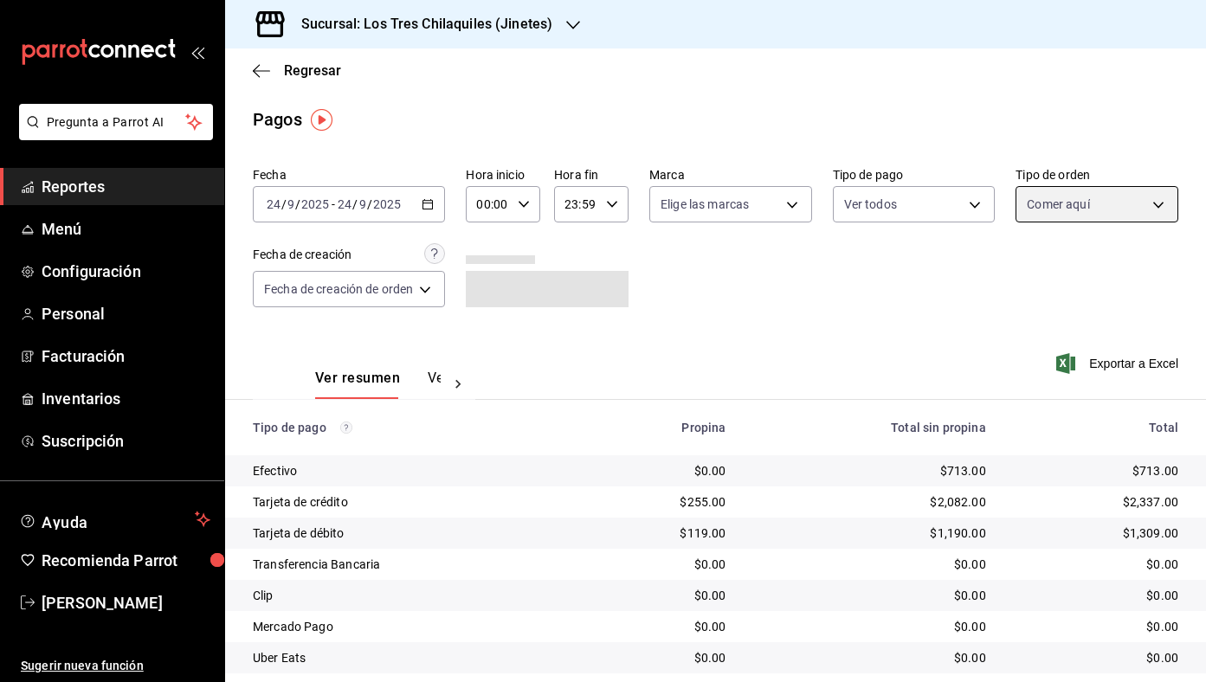
scroll to position [81, 0]
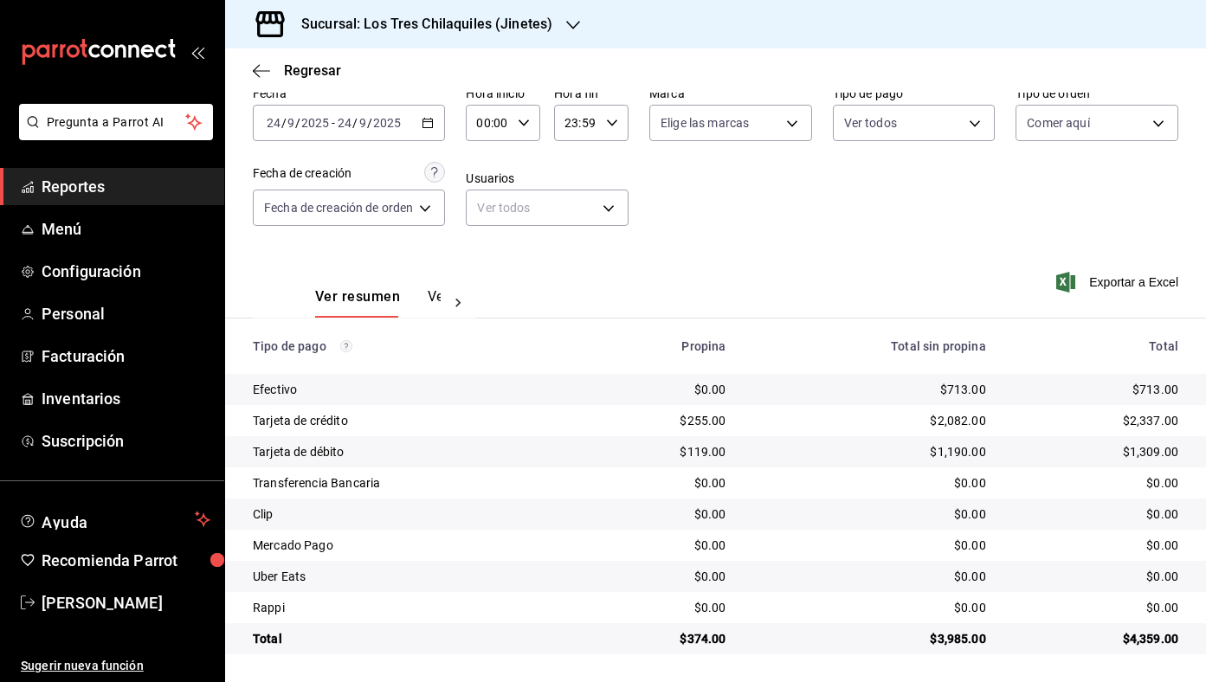
click at [423, 121] on div "2025-09-24 24 / 9 / 2025 - 2025-09-24 24 / 9 / 2025" at bounding box center [349, 123] width 192 height 36
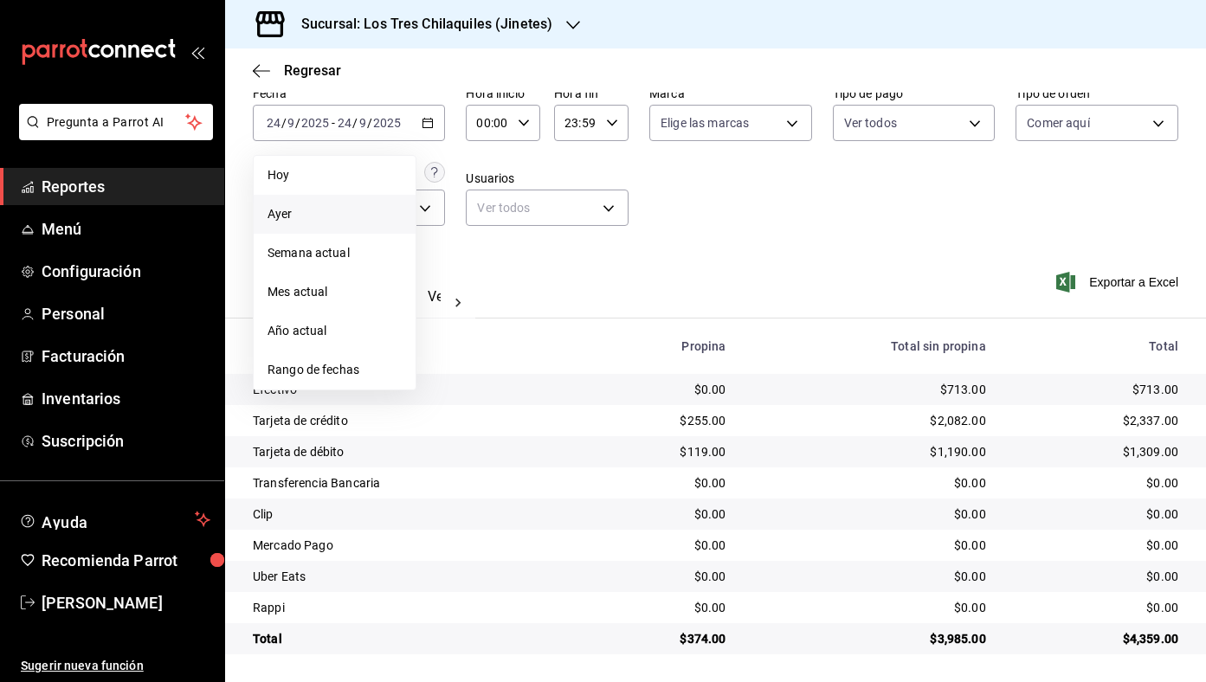
click at [358, 209] on span "Ayer" at bounding box center [334, 214] width 134 height 18
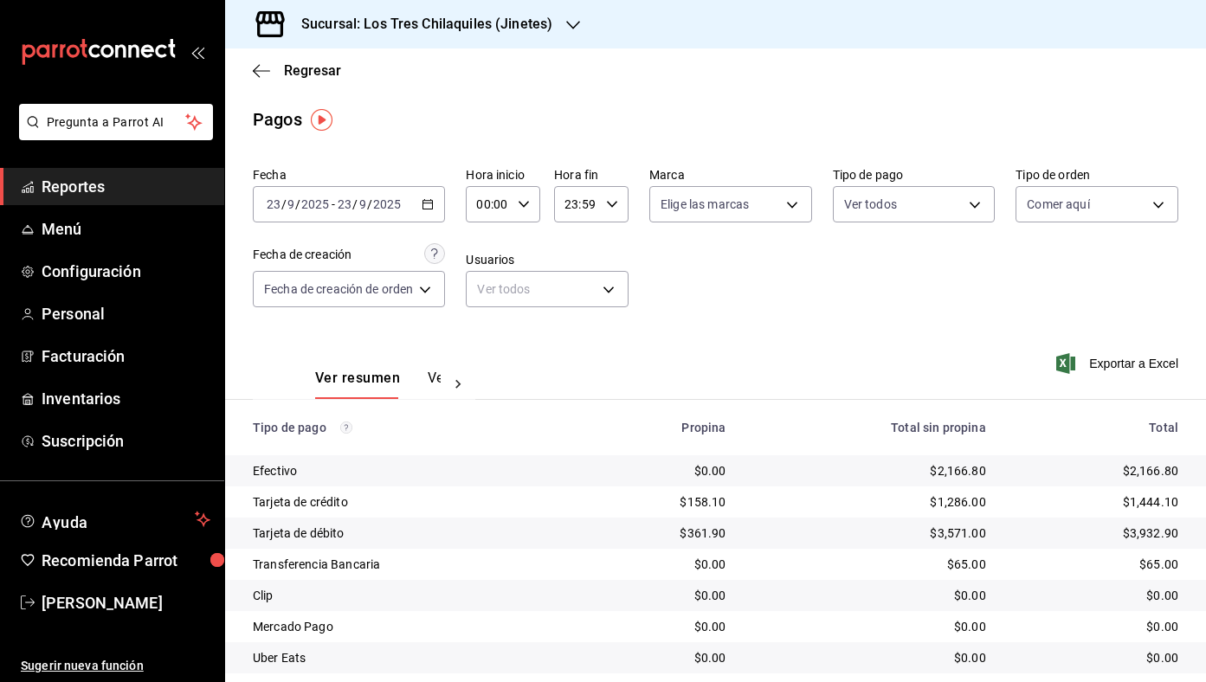
click at [311, 83] on div "Regresar" at bounding box center [715, 70] width 981 height 44
click at [315, 74] on span "Regresar" at bounding box center [312, 70] width 57 height 16
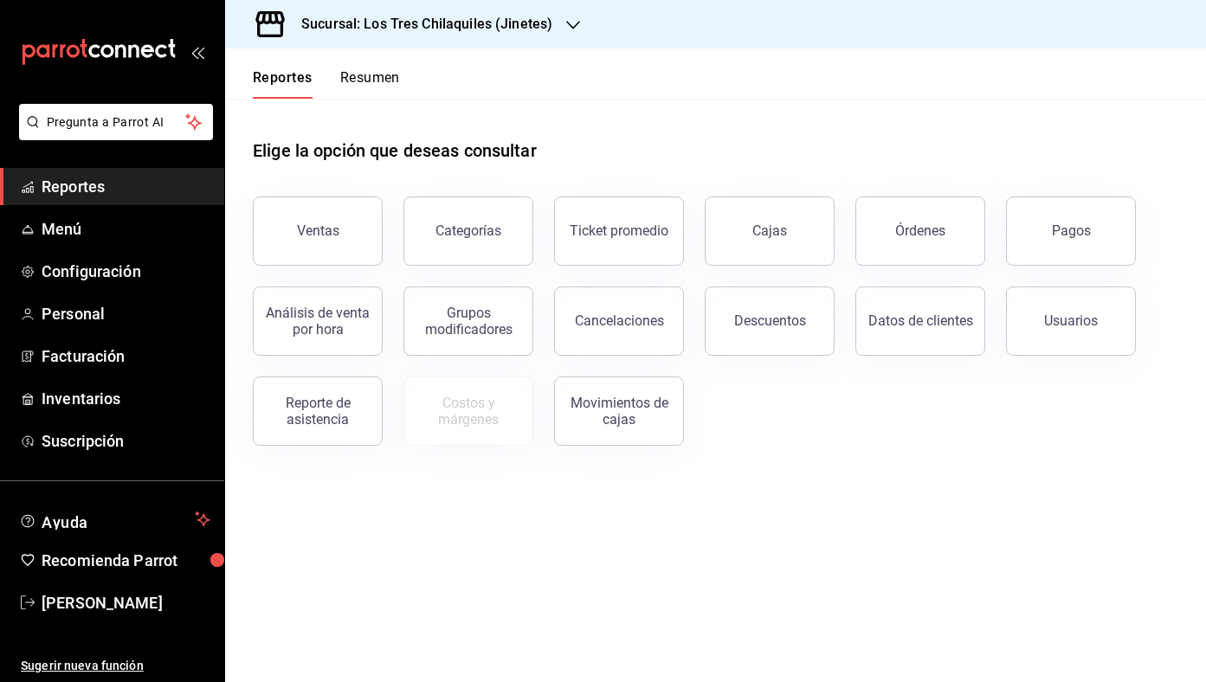
click at [351, 75] on button "Resumen" at bounding box center [370, 83] width 60 height 29
